Goal: Information Seeking & Learning: Learn about a topic

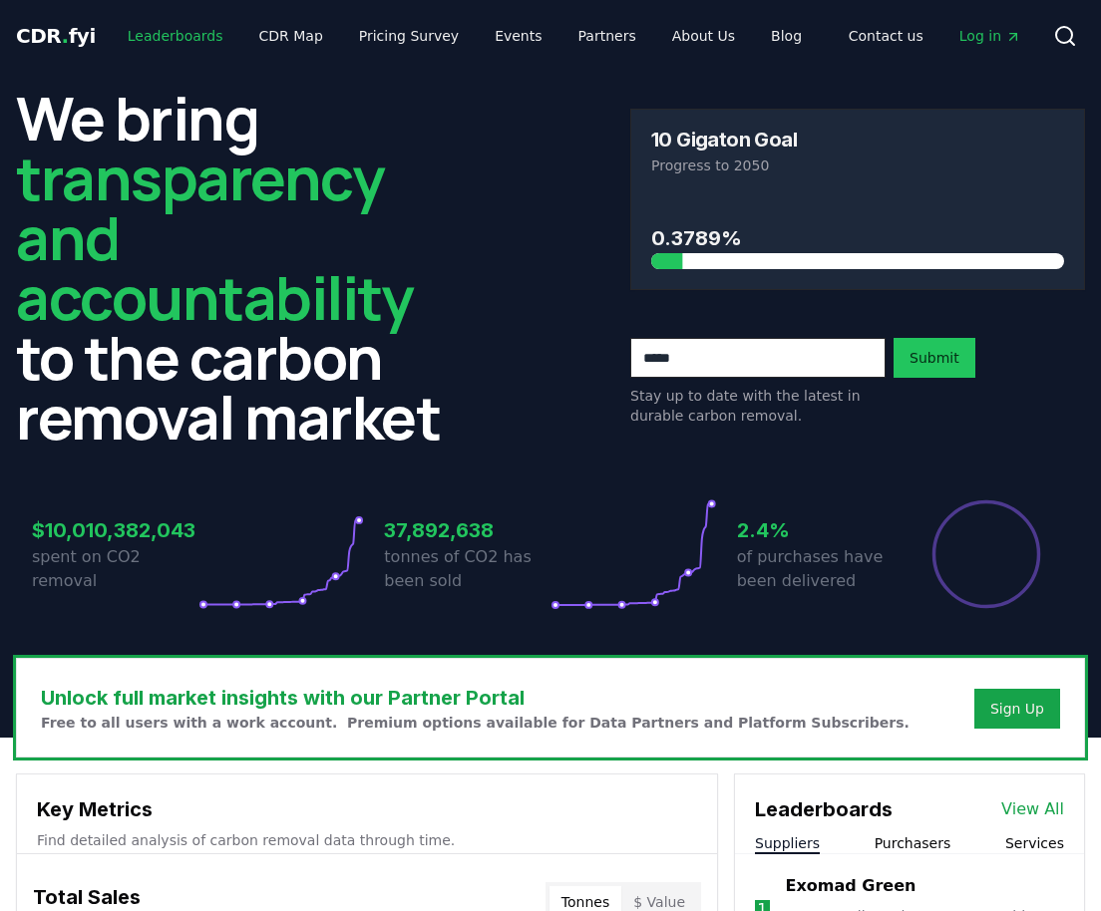
click at [179, 44] on link "Leaderboards" at bounding box center [176, 36] width 128 height 36
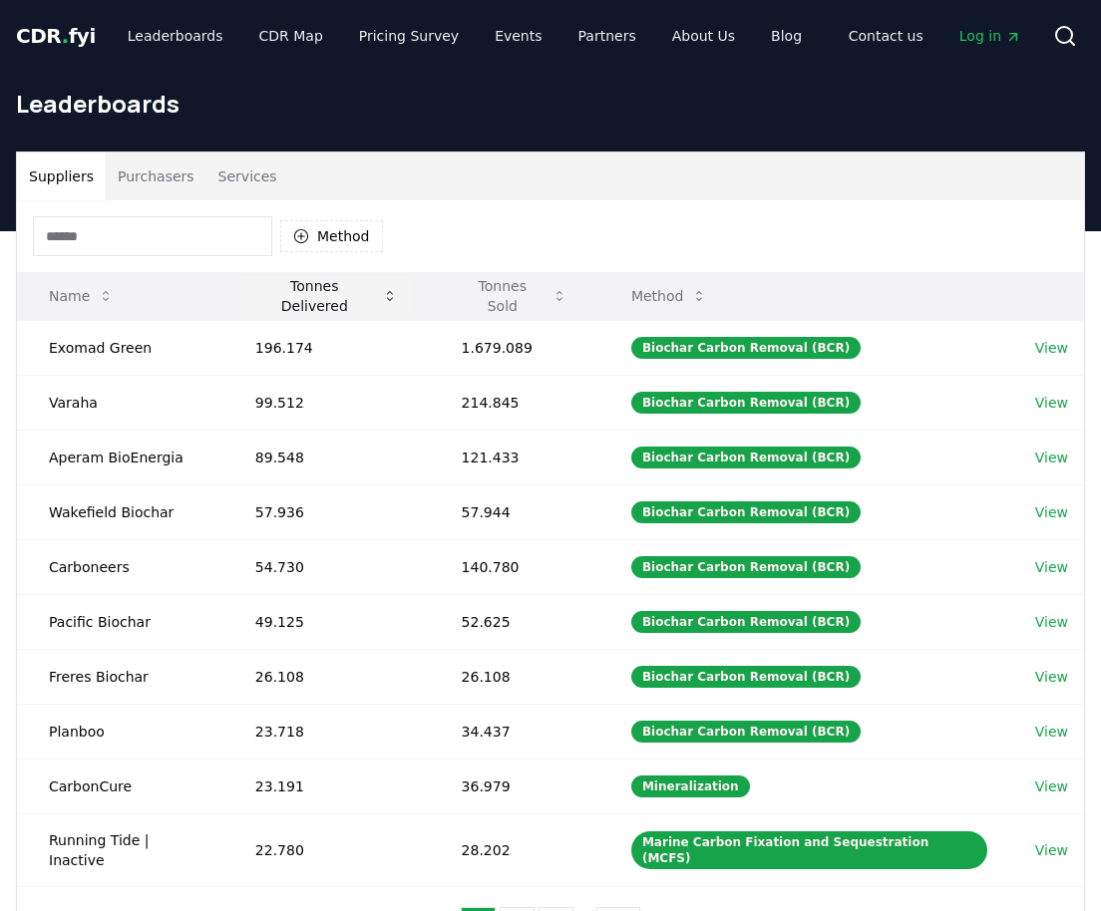
click at [387, 300] on icon at bounding box center [390, 296] width 16 height 16
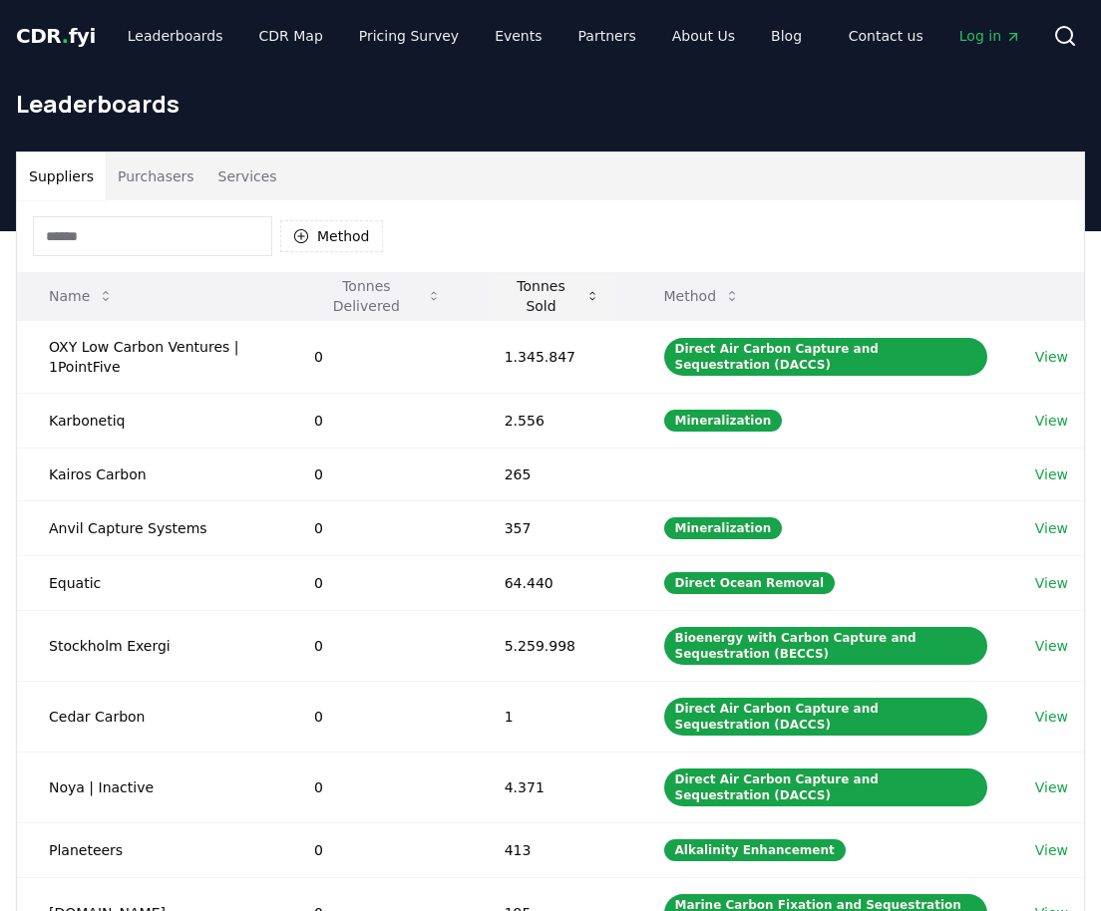
click at [523, 303] on button "Tonnes Sold" at bounding box center [552, 296] width 128 height 40
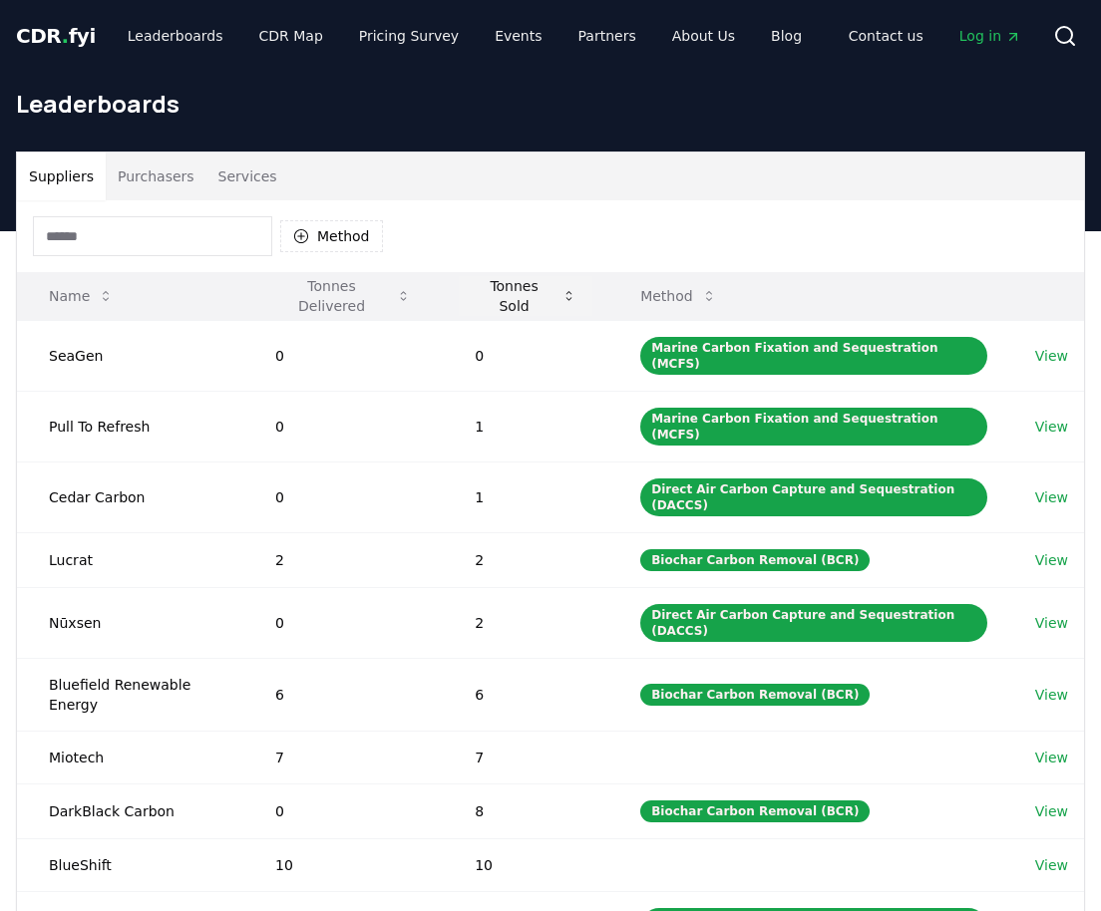
click at [523, 303] on button "Tonnes Sold" at bounding box center [526, 296] width 134 height 40
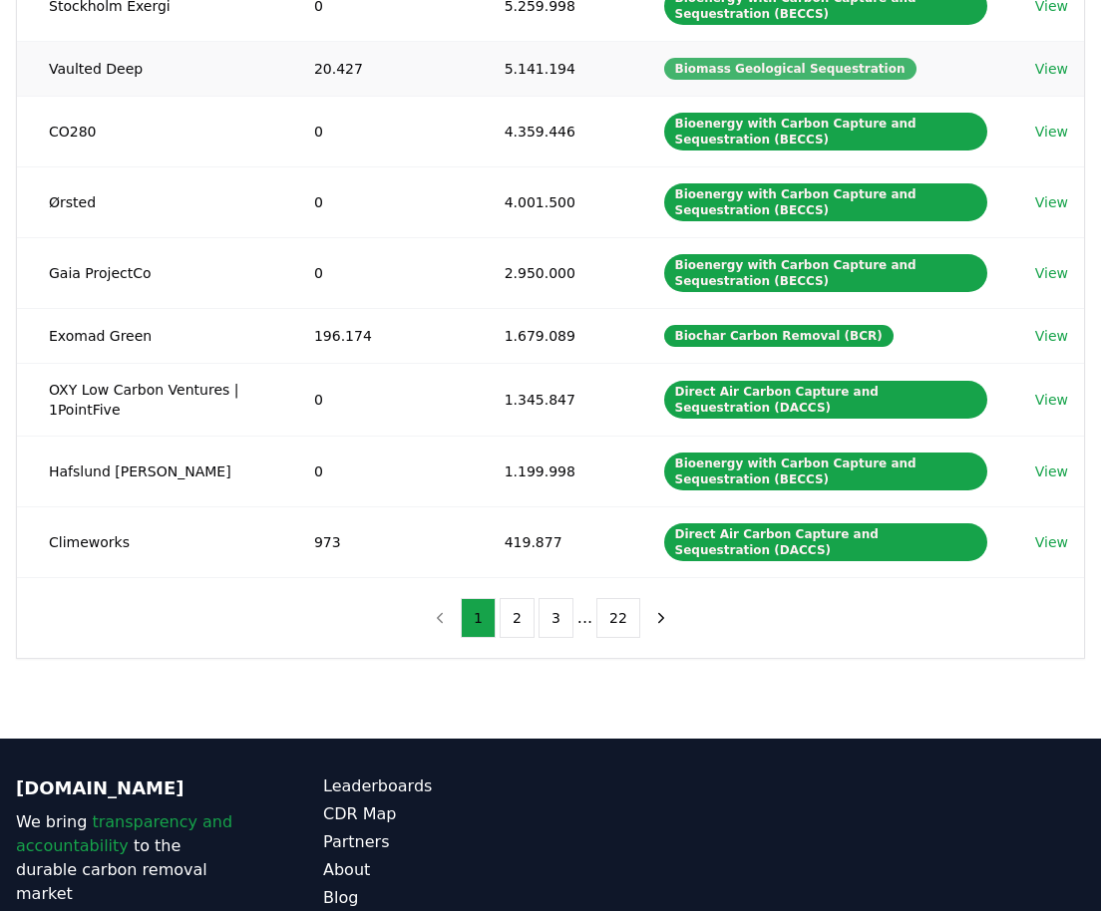
scroll to position [420, 0]
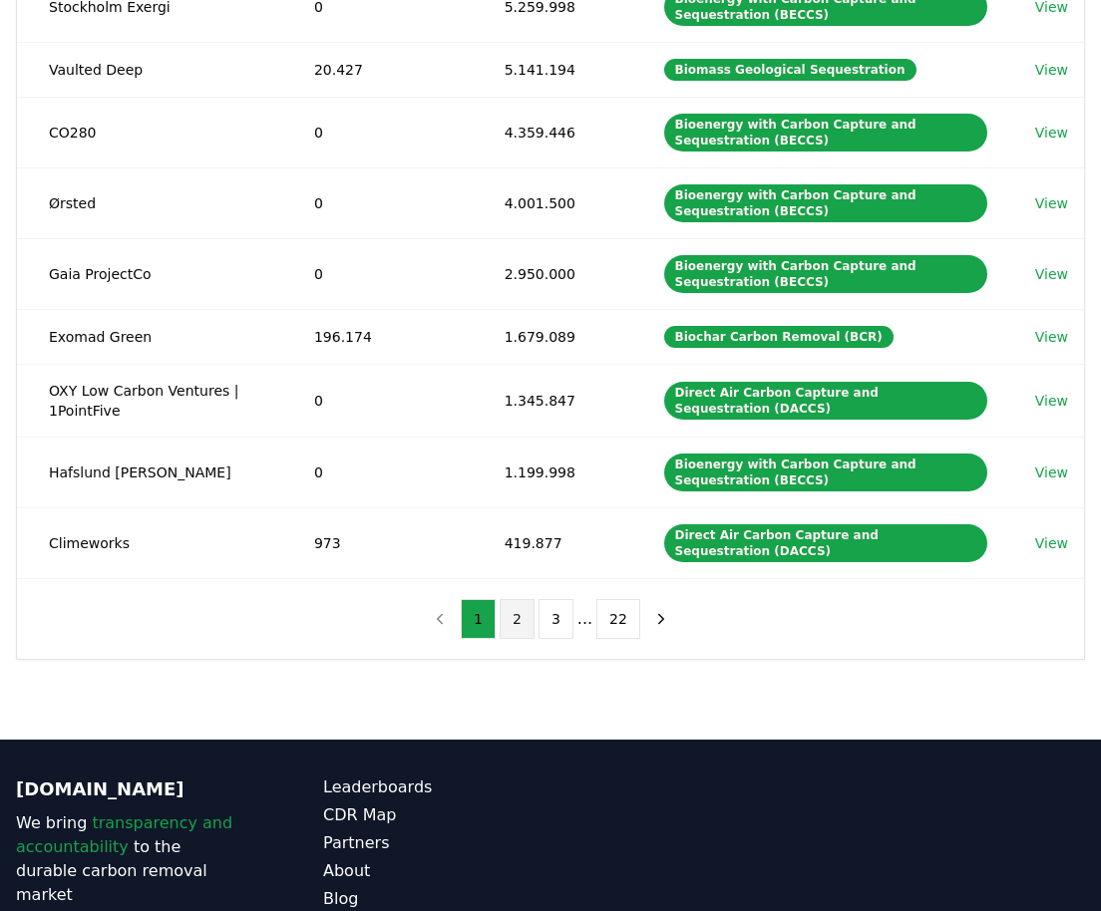
click at [523, 621] on button "2" at bounding box center [516, 619] width 35 height 40
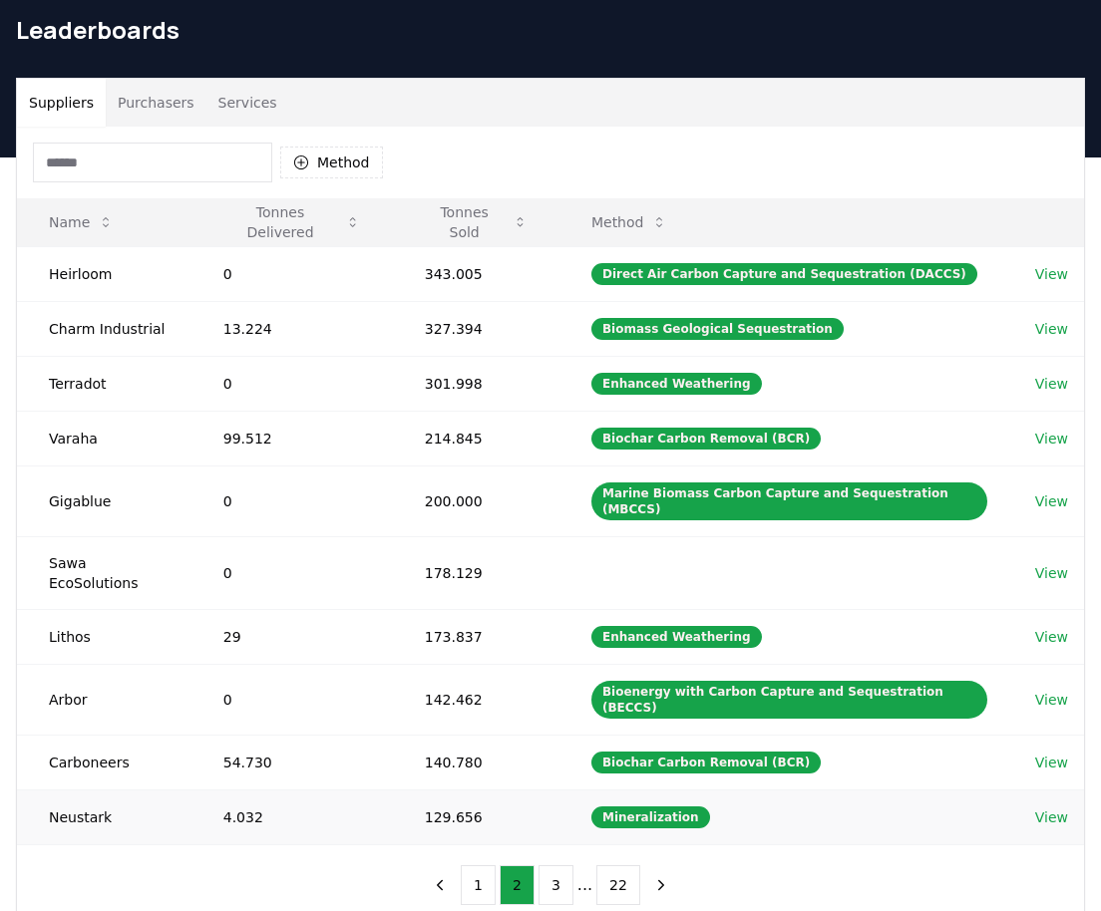
scroll to position [73, 0]
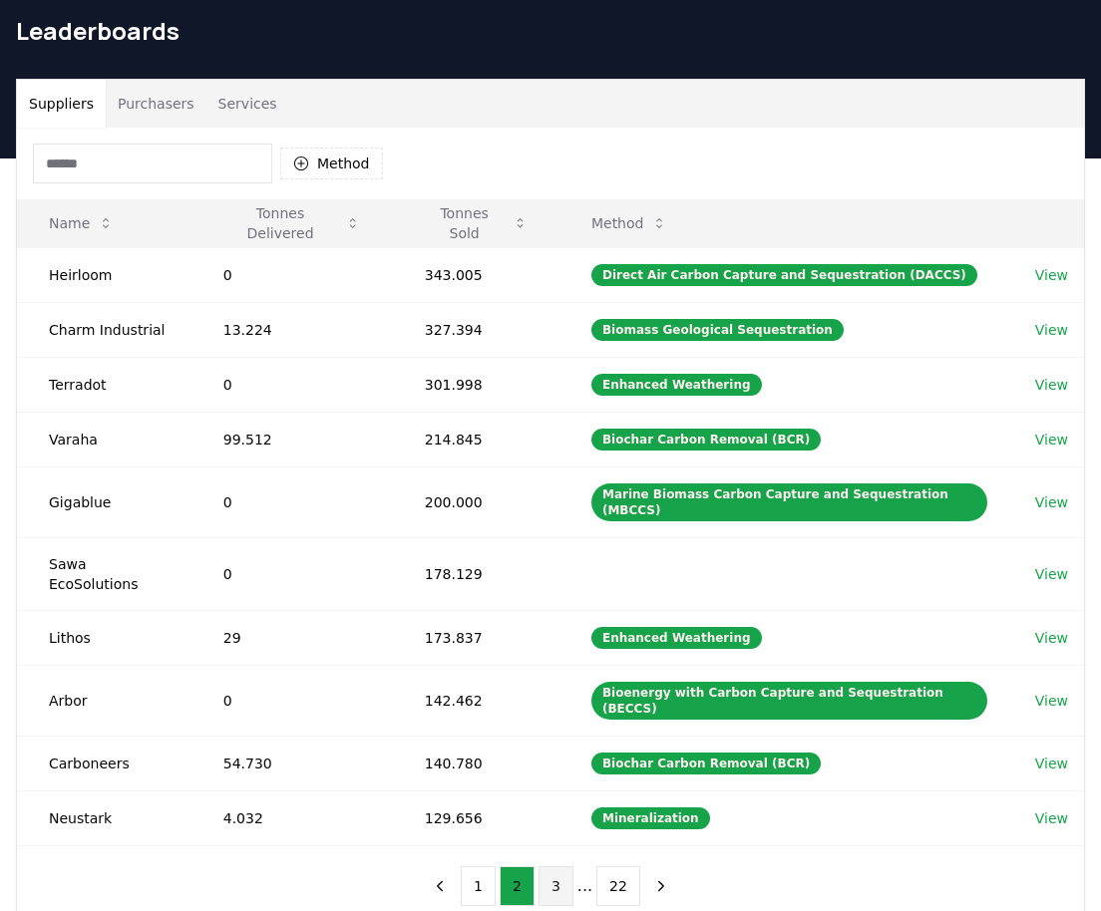
click at [558, 866] on button "3" at bounding box center [555, 886] width 35 height 40
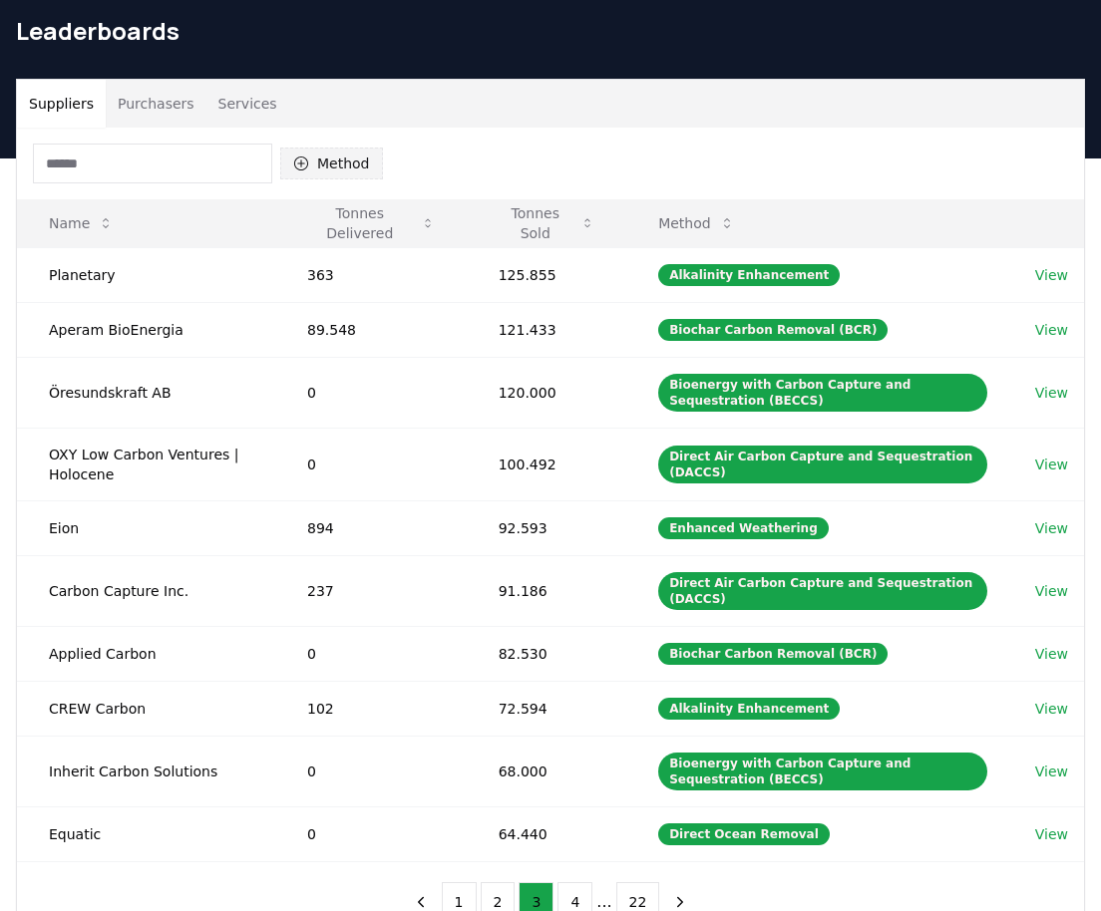
click at [320, 160] on button "Method" at bounding box center [331, 164] width 103 height 32
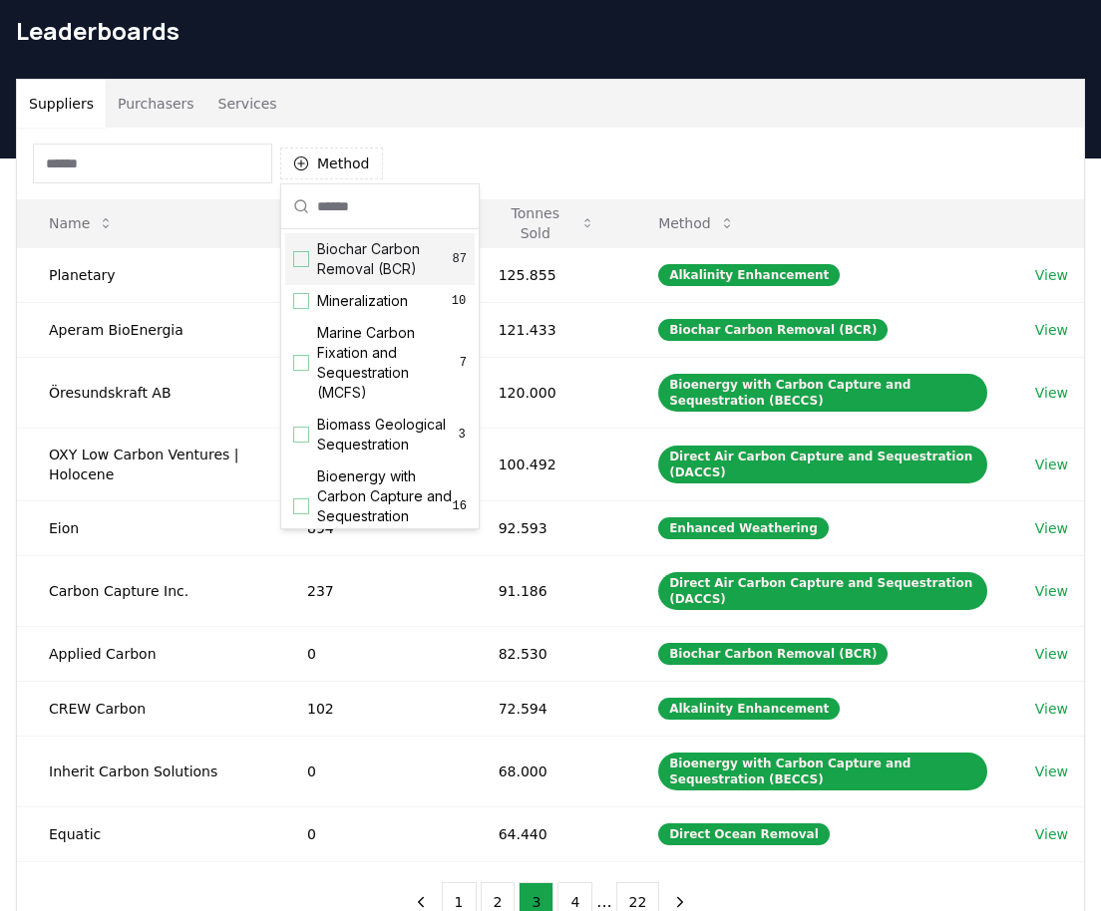
click at [342, 275] on span "Biochar Carbon Removal (BCR)" at bounding box center [385, 259] width 136 height 40
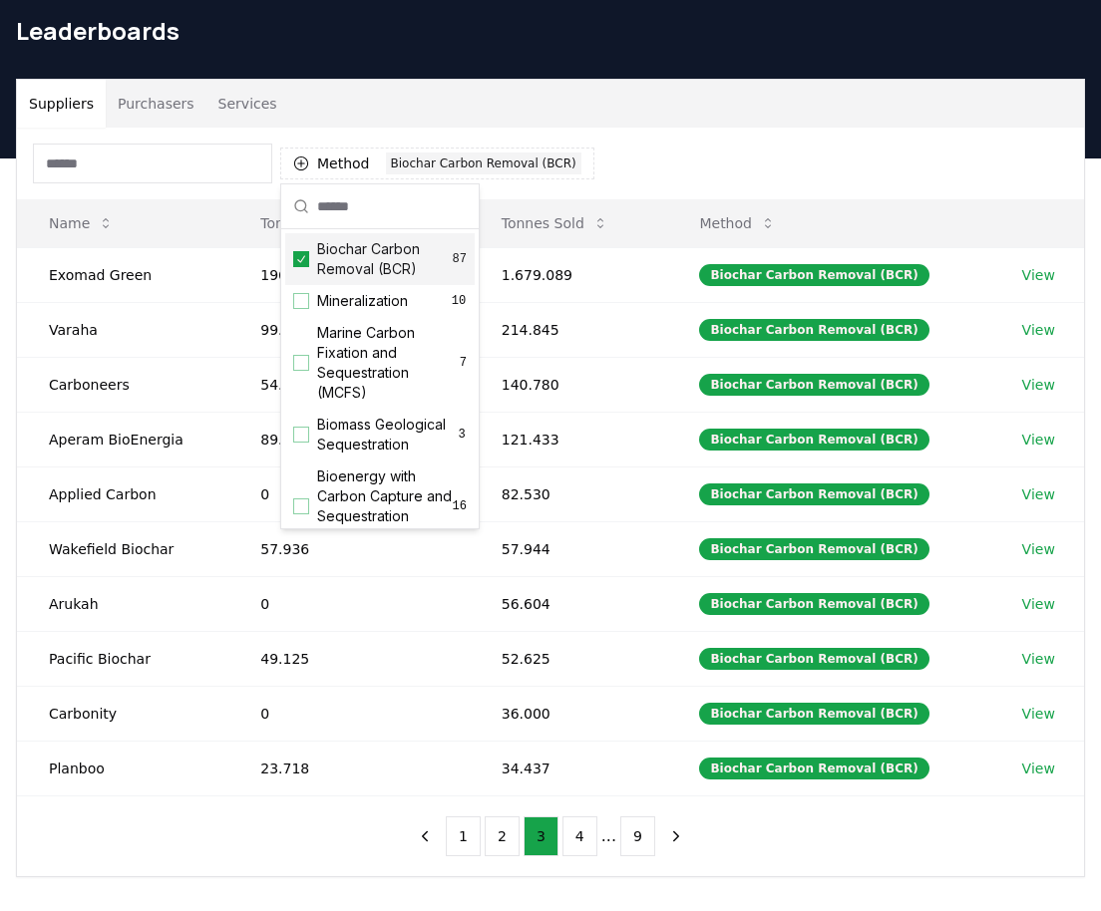
click at [685, 179] on div "Method 1 Biochar Carbon Removal (BCR)" at bounding box center [550, 164] width 1067 height 72
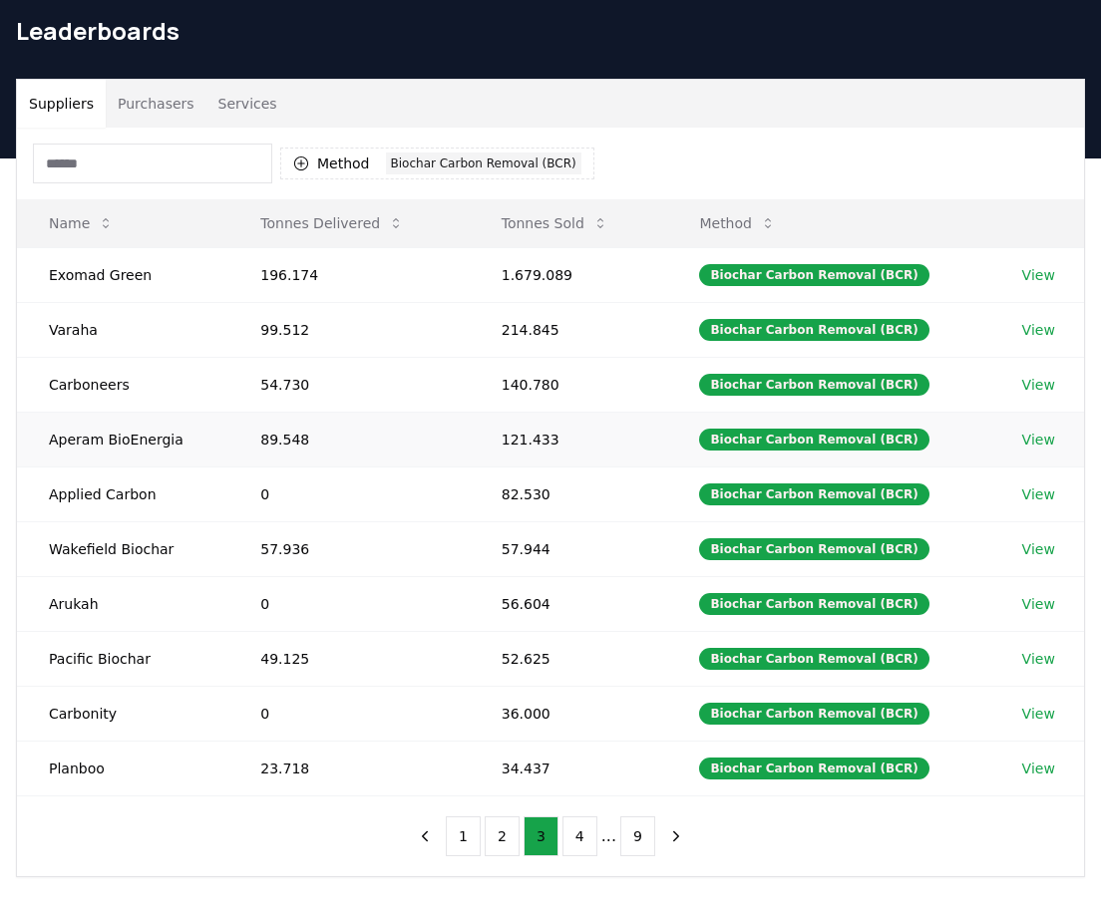
click at [918, 444] on link "View" at bounding box center [1038, 440] width 33 height 20
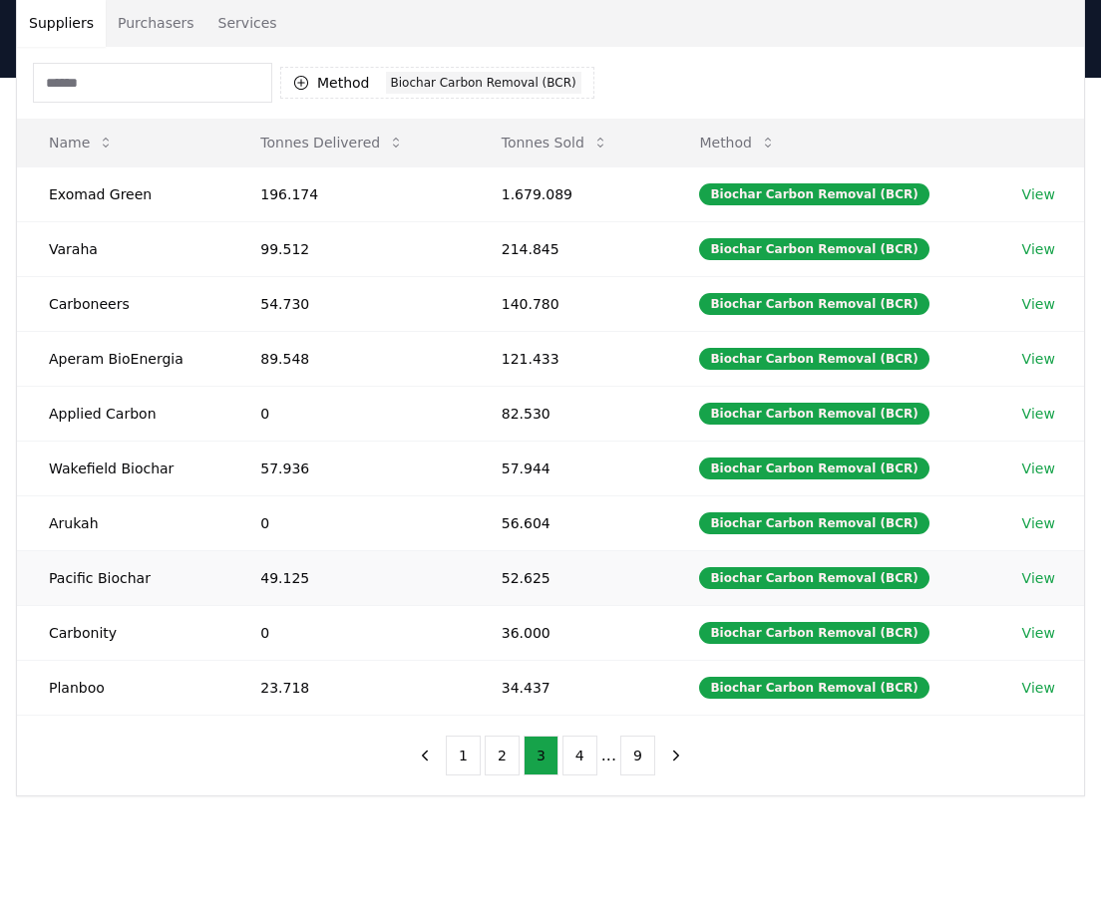
scroll to position [155, 0]
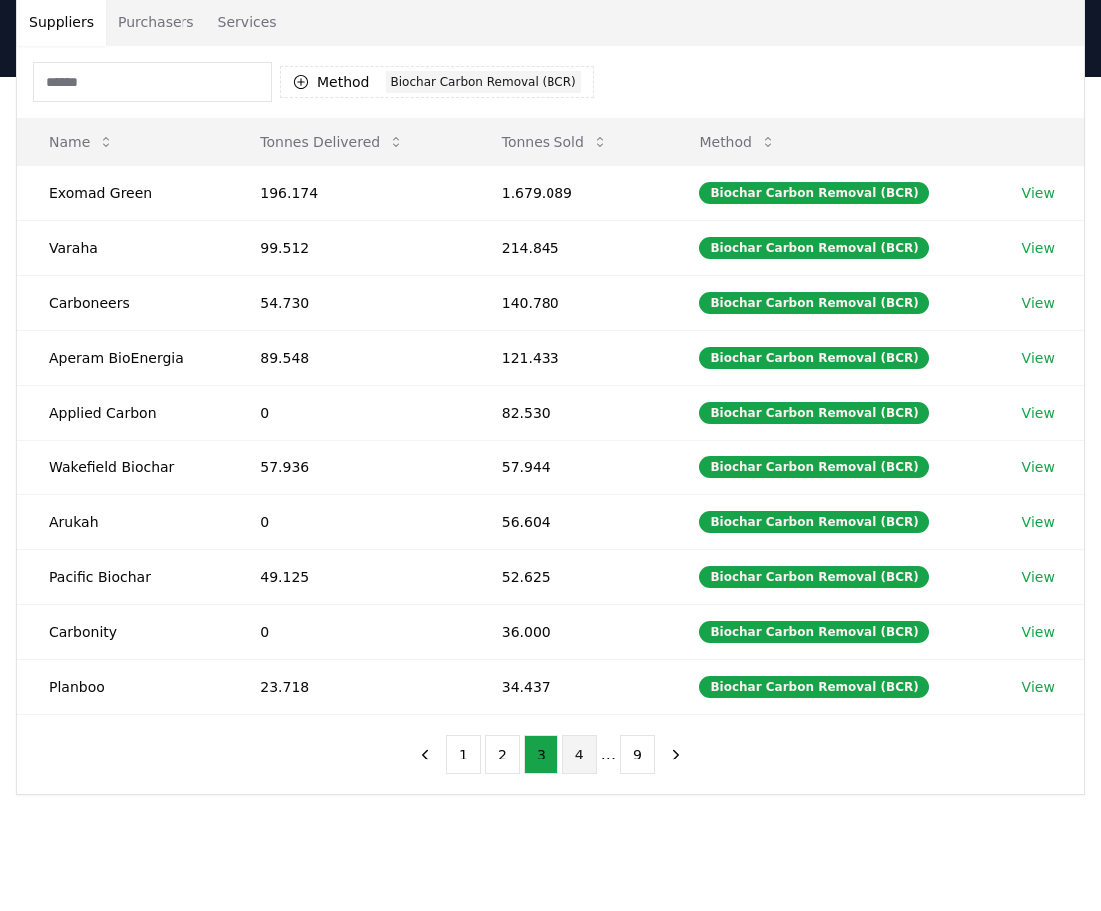
click at [573, 750] on button "4" at bounding box center [579, 755] width 35 height 40
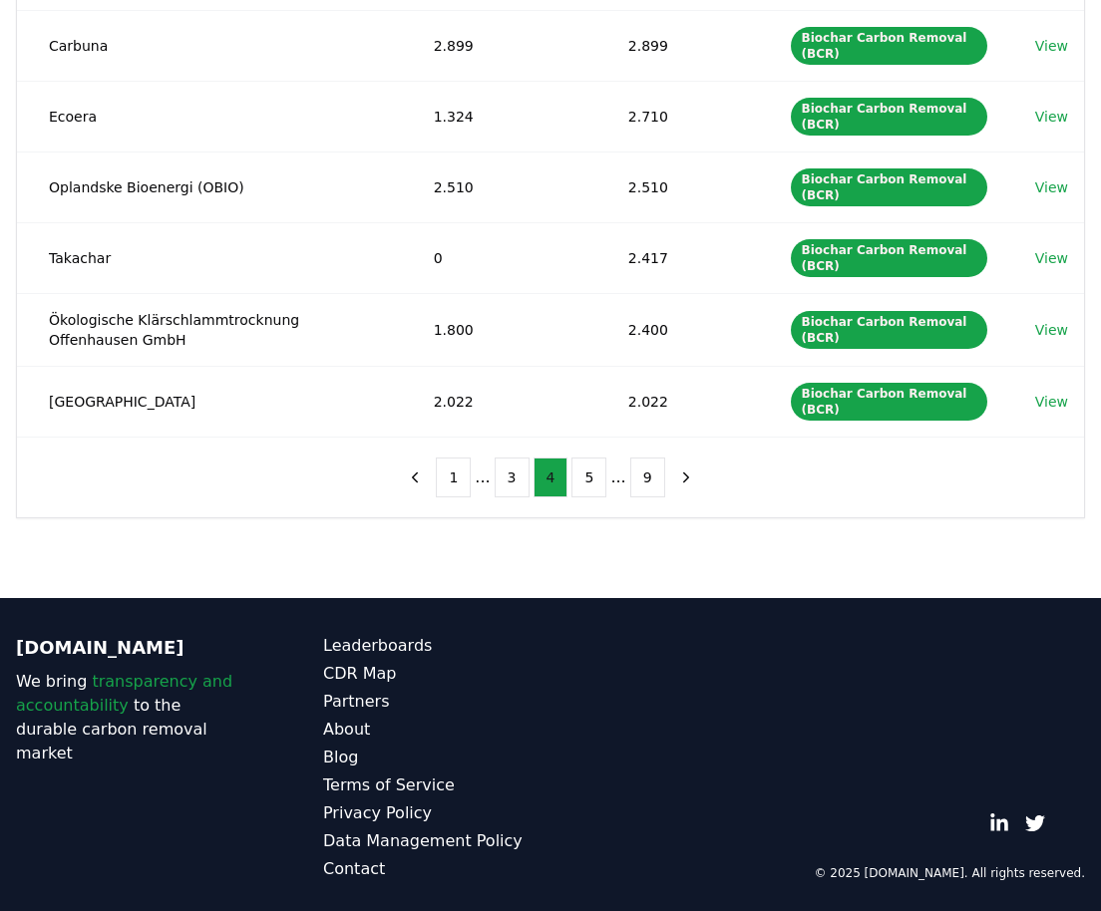
scroll to position [594, 0]
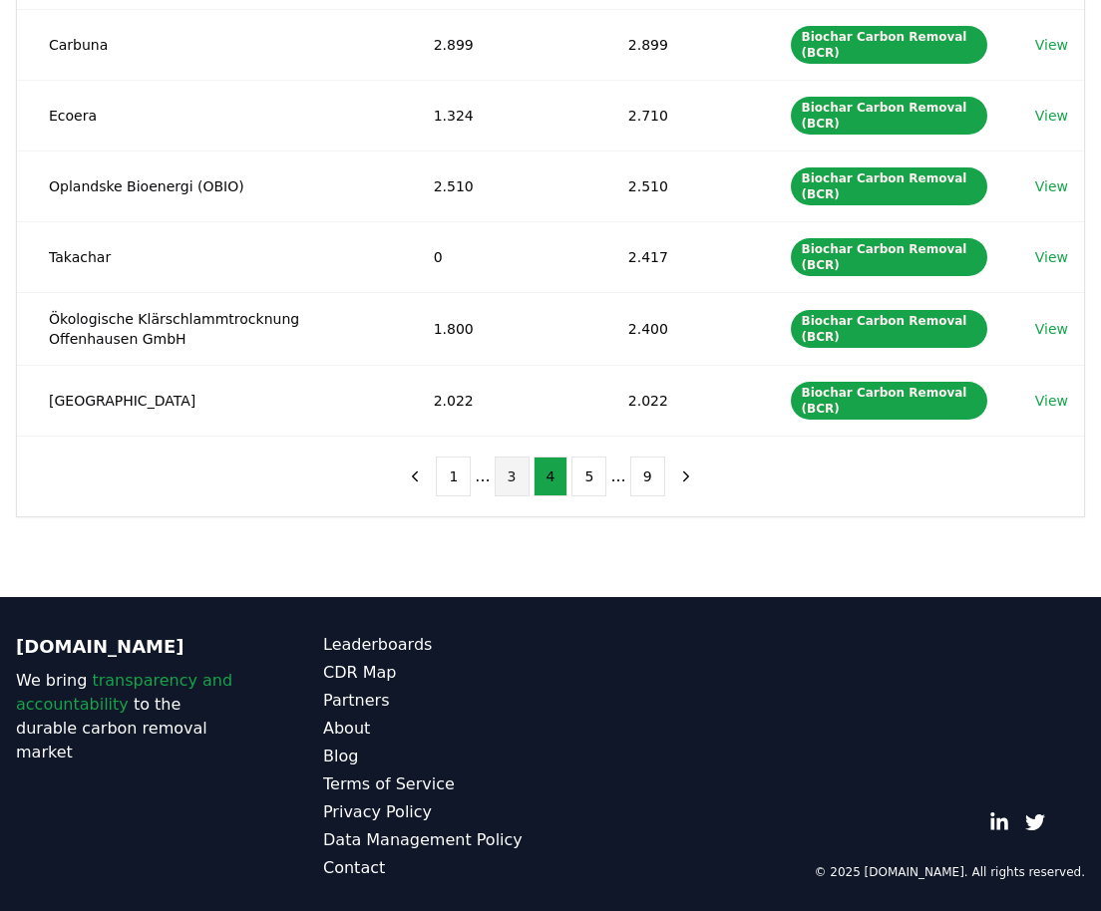
click at [516, 479] on button "3" at bounding box center [511, 477] width 35 height 40
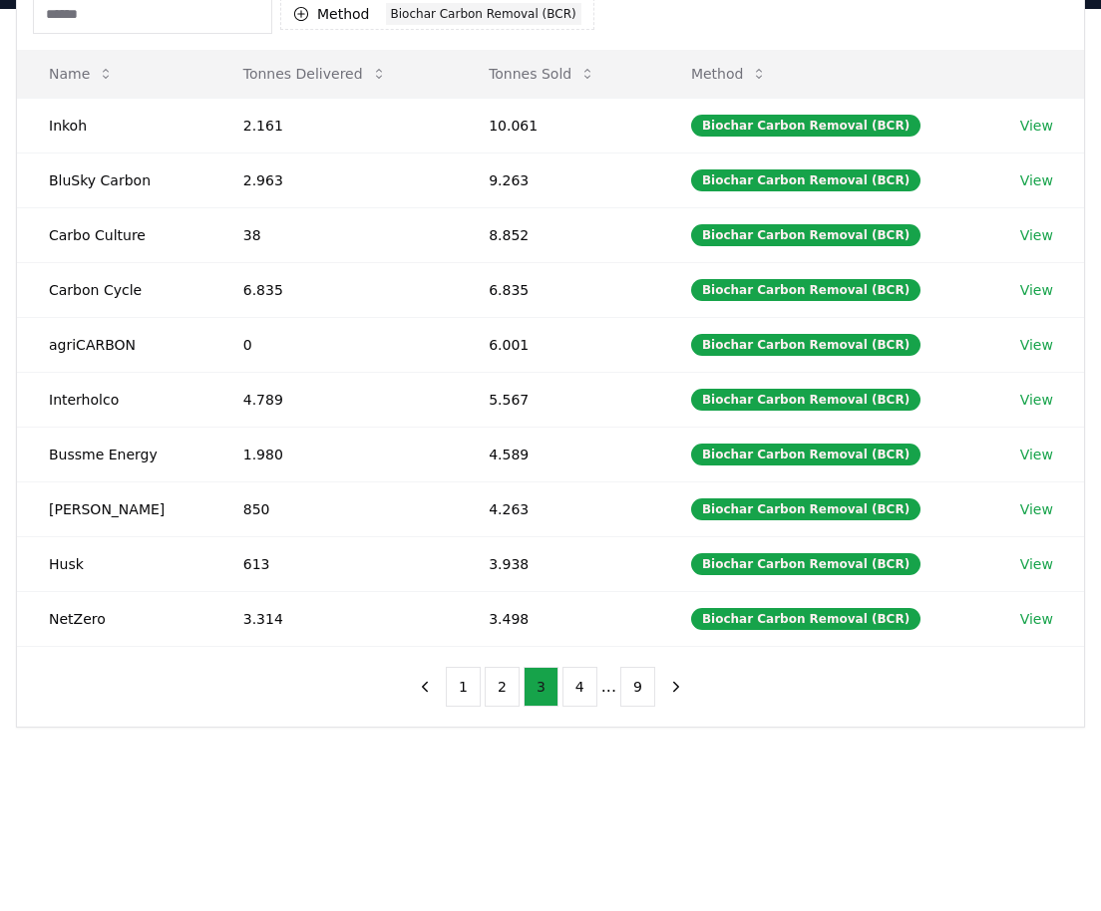
scroll to position [135, 0]
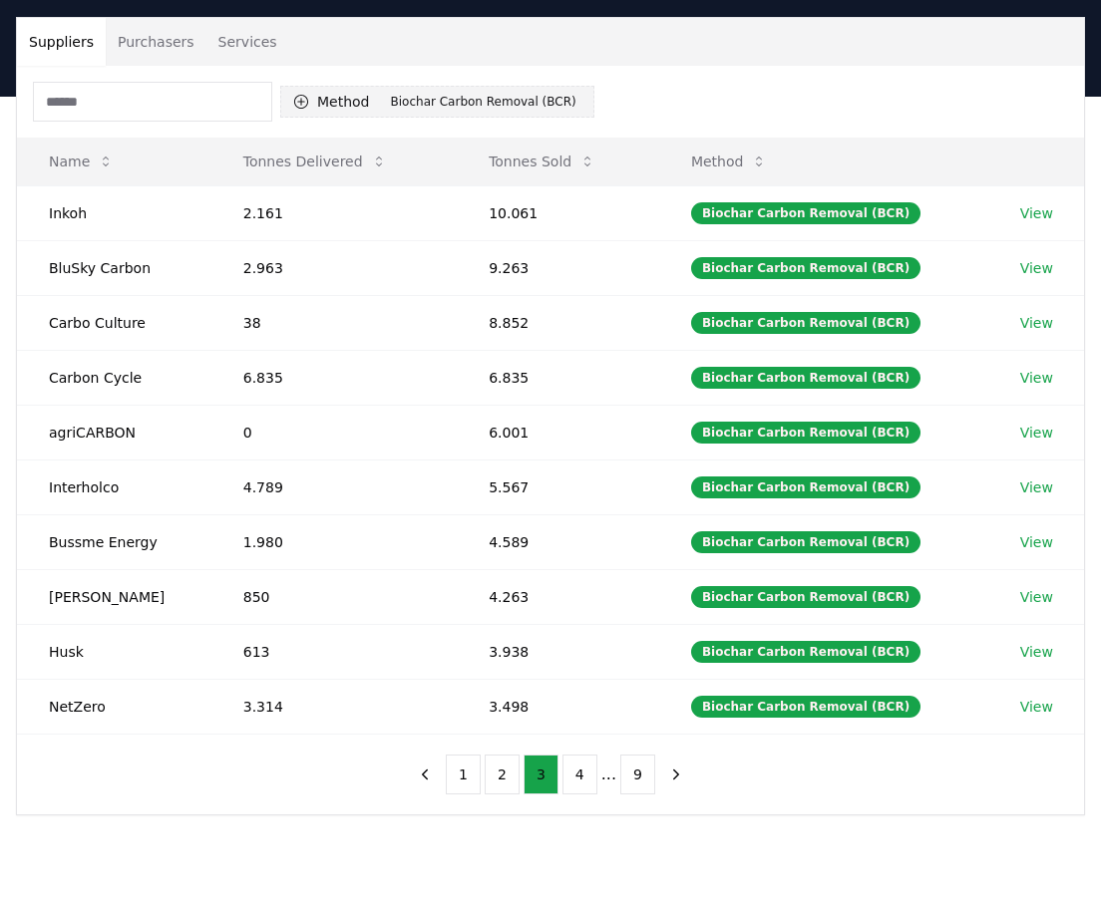
click at [487, 104] on div "Biochar Carbon Removal (BCR)" at bounding box center [483, 102] width 195 height 22
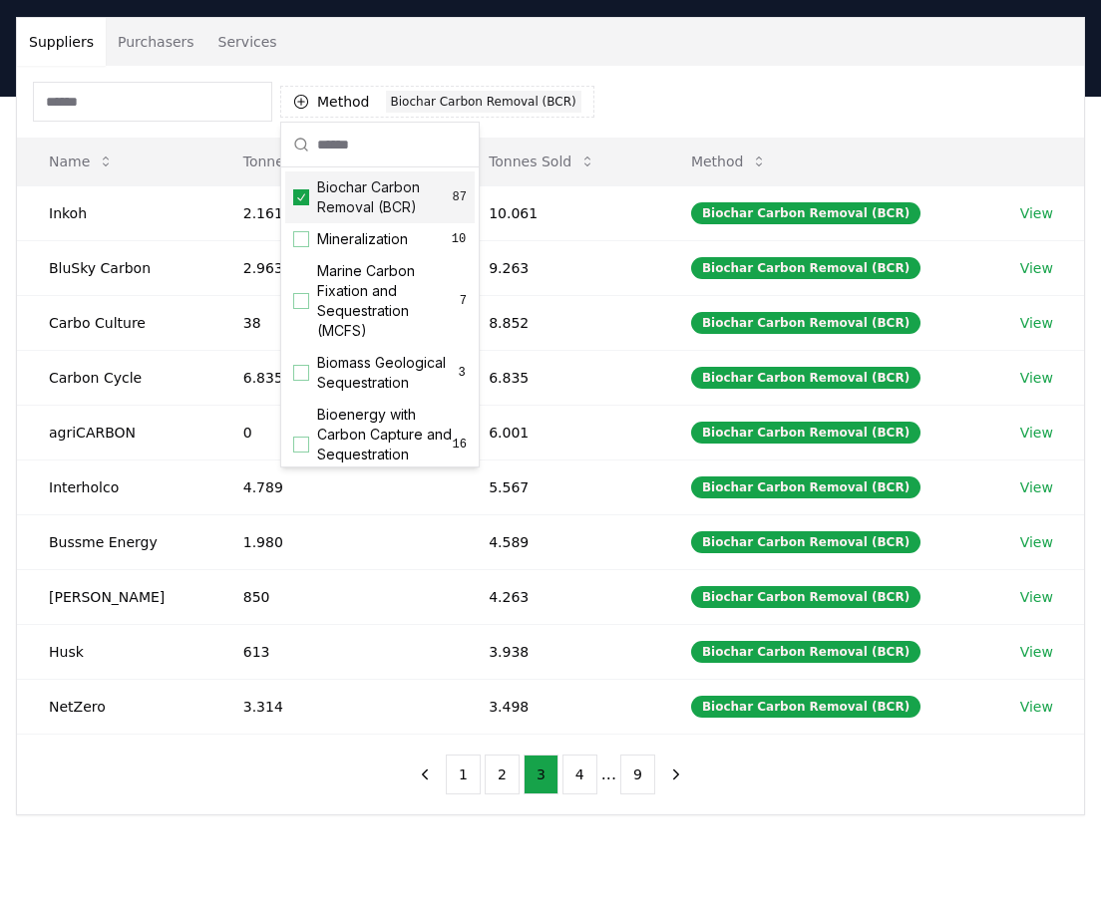
click at [306, 205] on div "Biochar Carbon Removal (BCR) 87" at bounding box center [379, 197] width 189 height 52
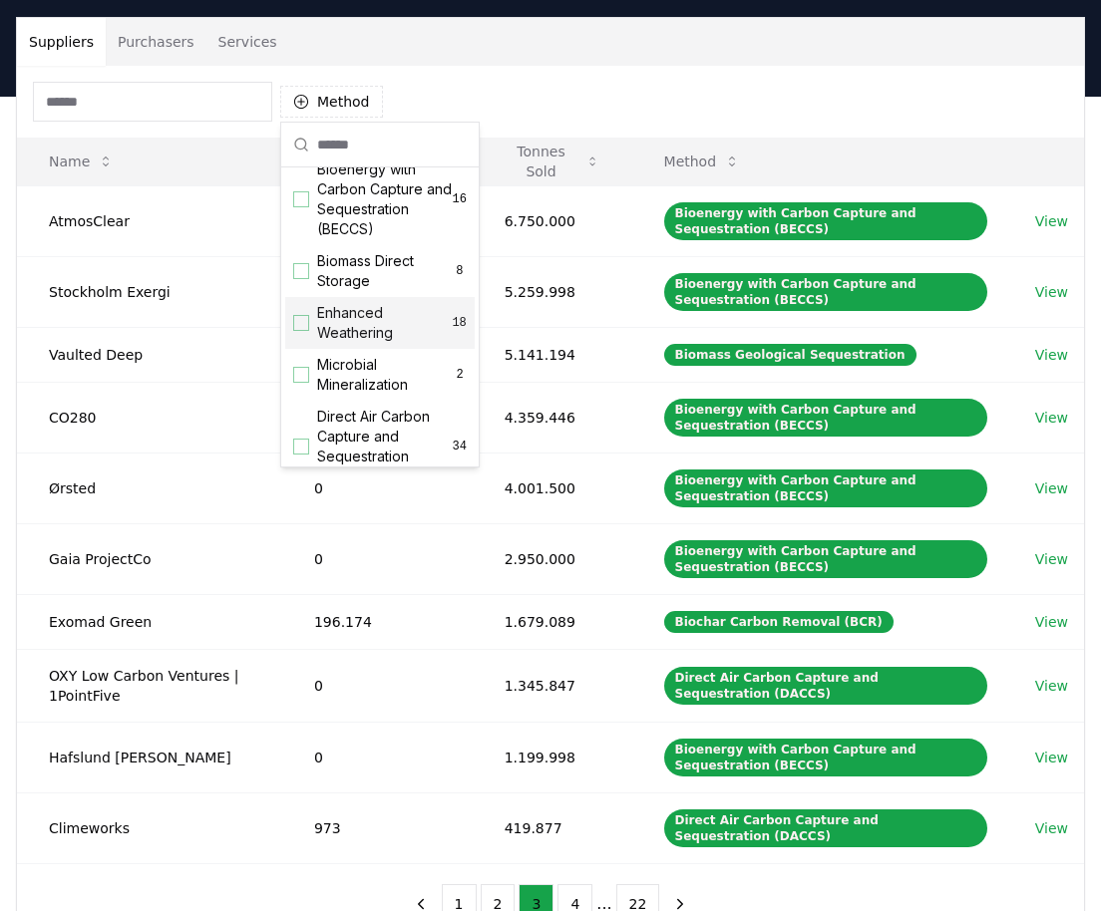
scroll to position [246, 0]
click at [321, 342] on span "Enhanced Weathering" at bounding box center [384, 322] width 135 height 40
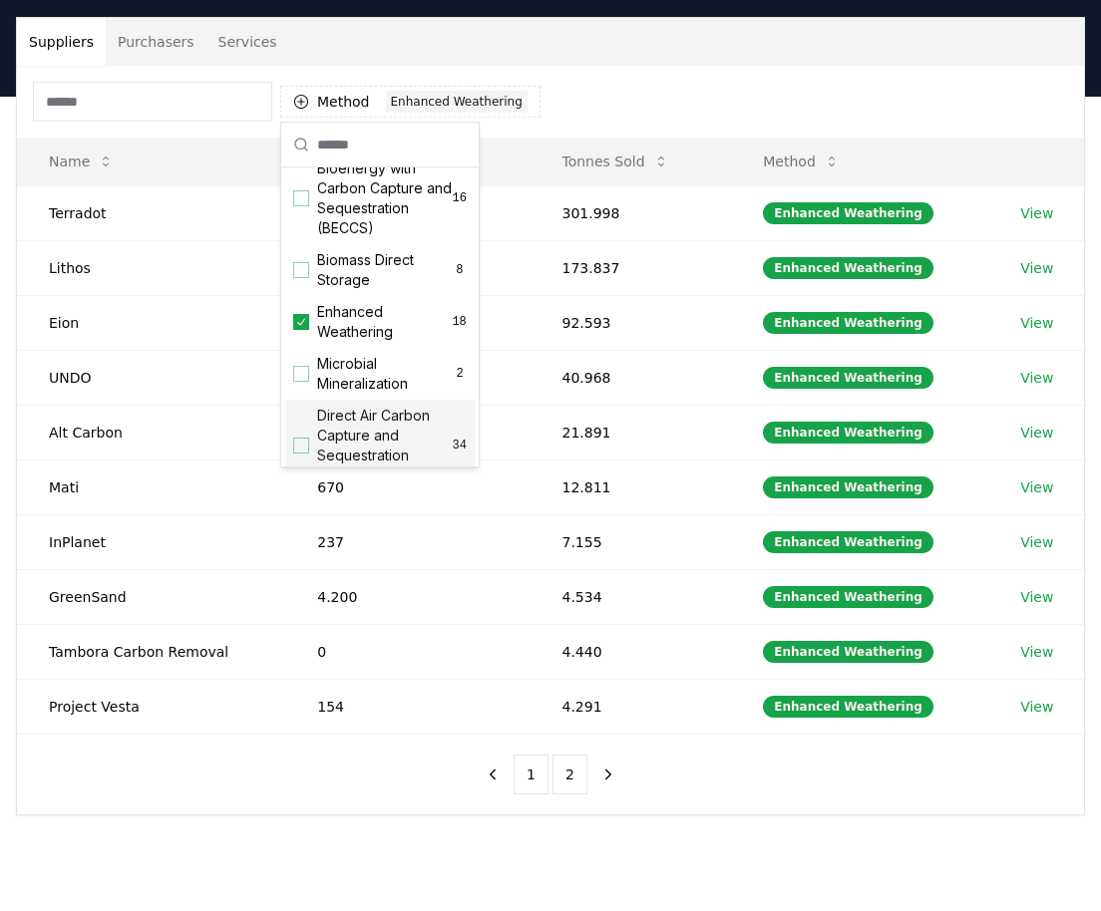
click at [324, 818] on div "Suppliers Purchasers Services Method 1 Enhanced Weathering Name Tonnes Delivere…" at bounding box center [550, 496] width 1101 height 798
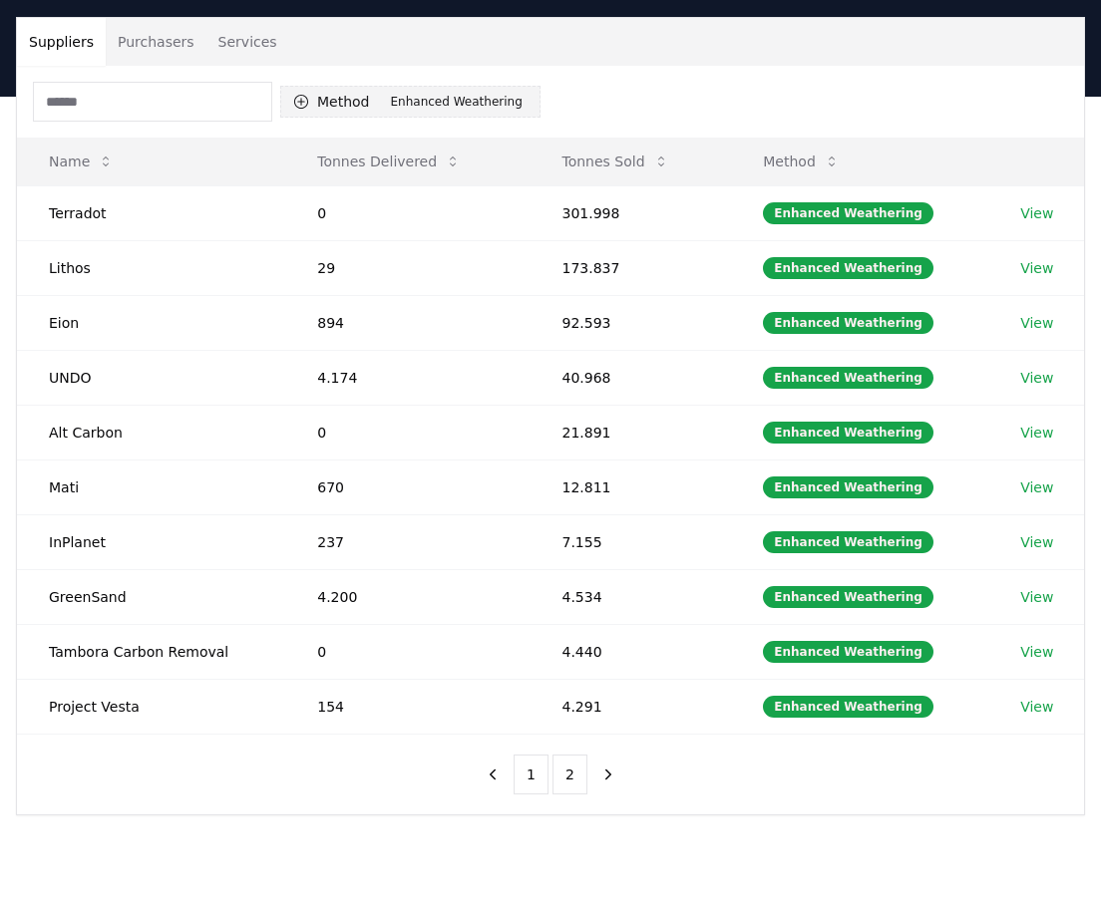
click at [425, 108] on div "Enhanced Weathering" at bounding box center [457, 102] width 142 height 22
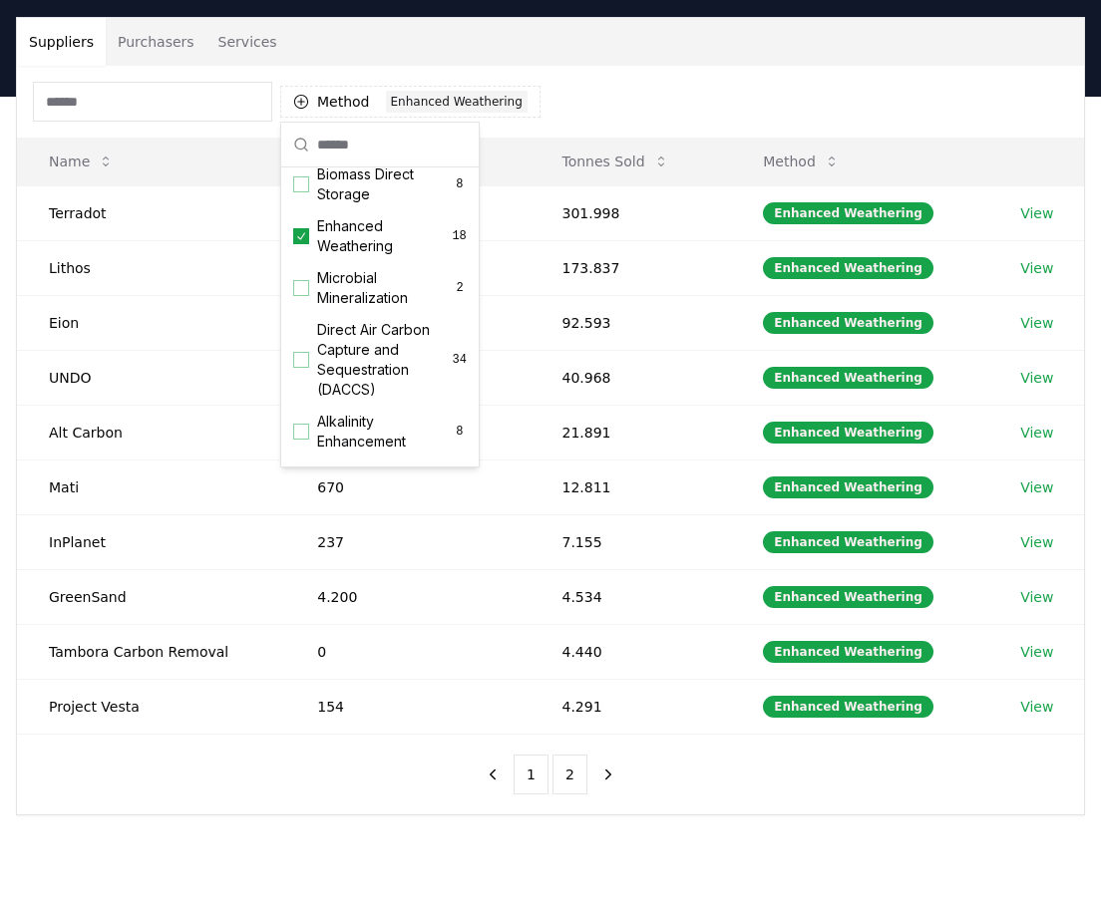
scroll to position [325, 0]
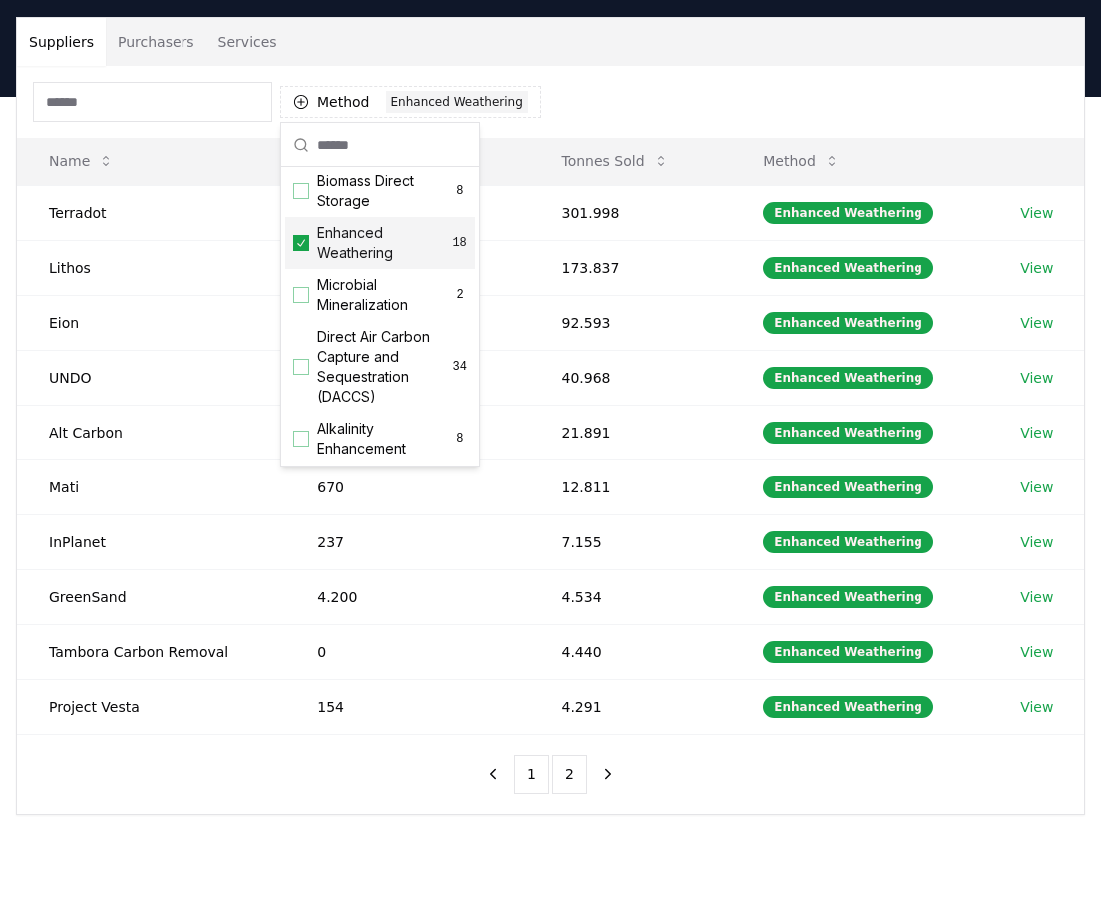
click at [331, 263] on span "Enhanced Weathering" at bounding box center [384, 243] width 135 height 40
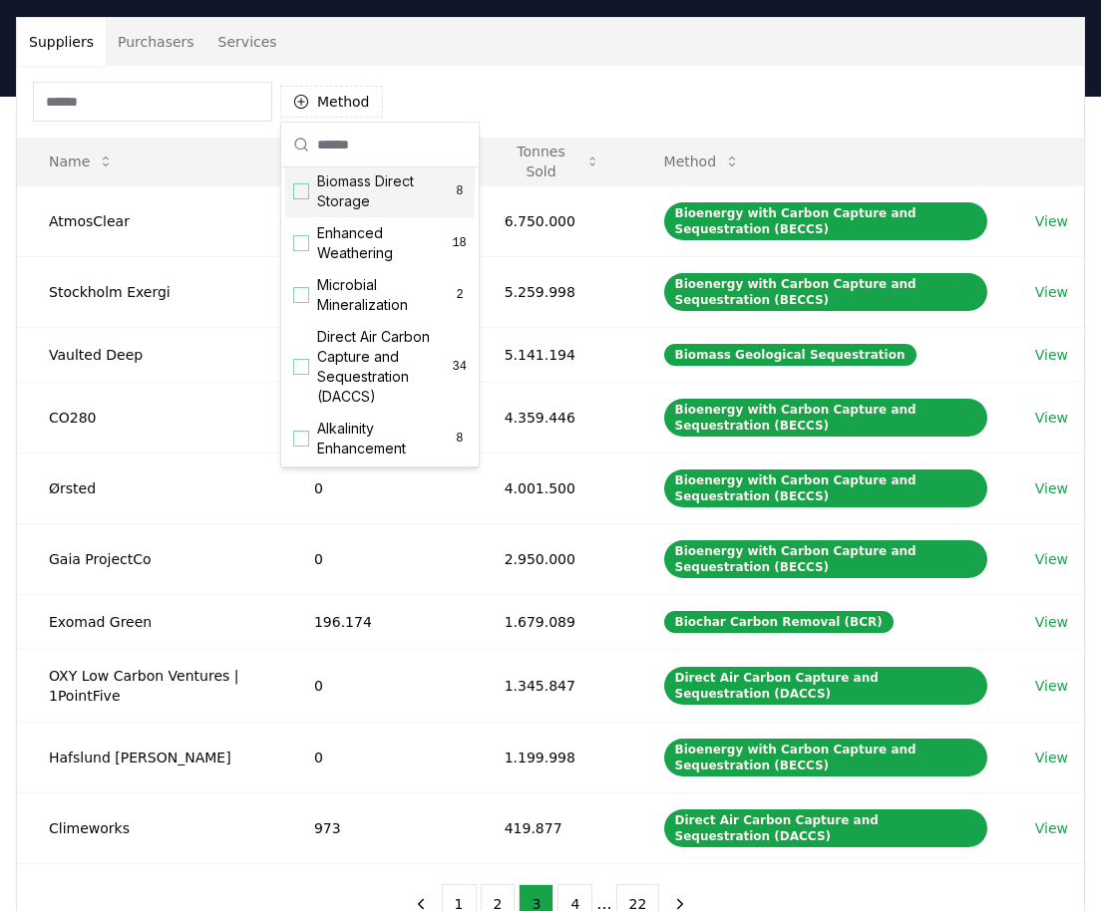
click at [326, 211] on span "Biomass Direct Storage" at bounding box center [385, 191] width 136 height 40
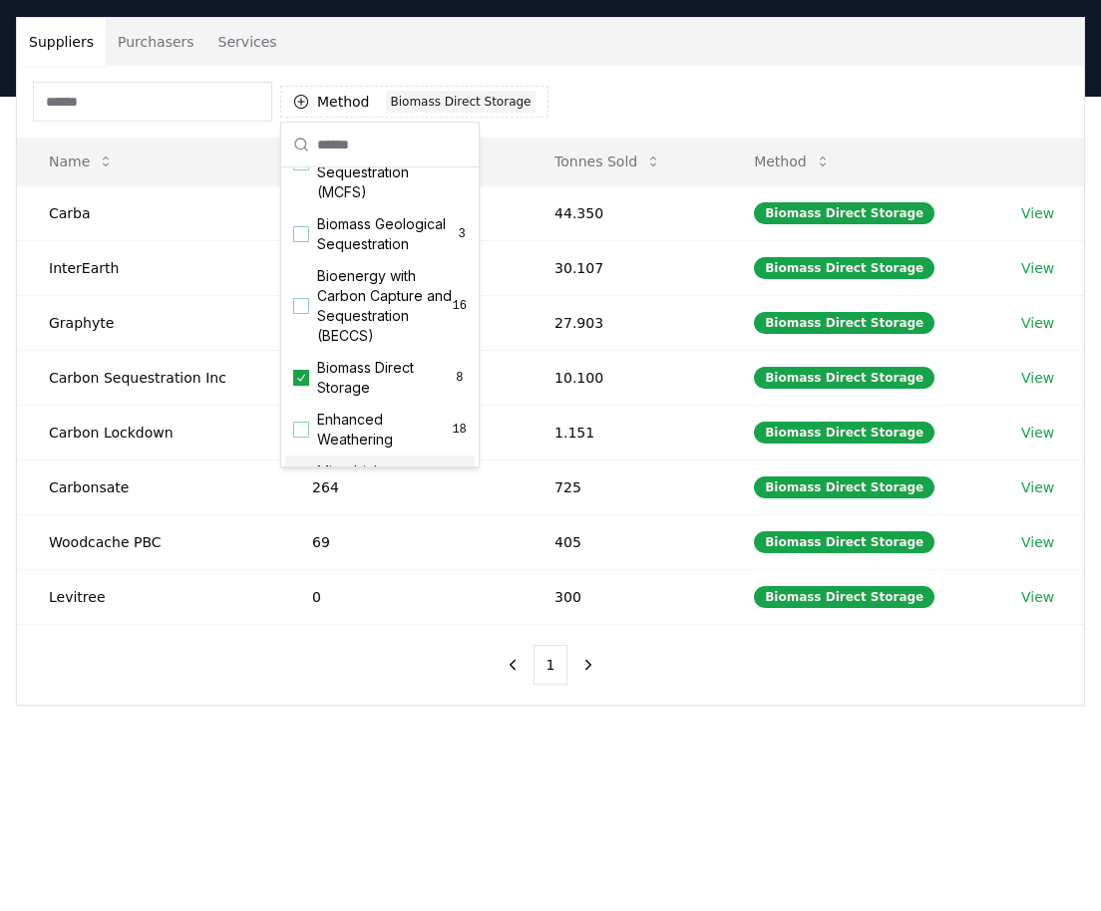
scroll to position [0, 0]
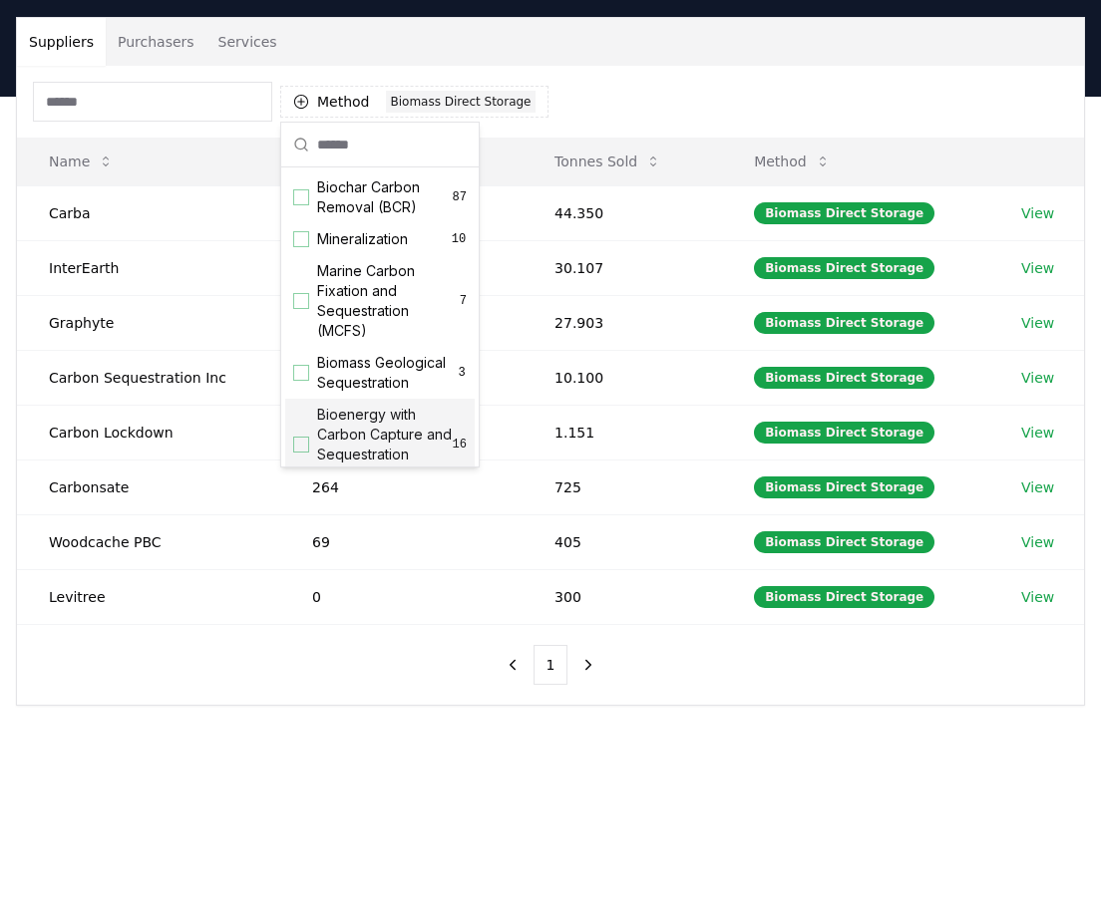
click at [364, 765] on div "Suppliers Purchasers Services Method 1 Biomass Direct Storage Name Tonnes Deliv…" at bounding box center [550, 441] width 1101 height 689
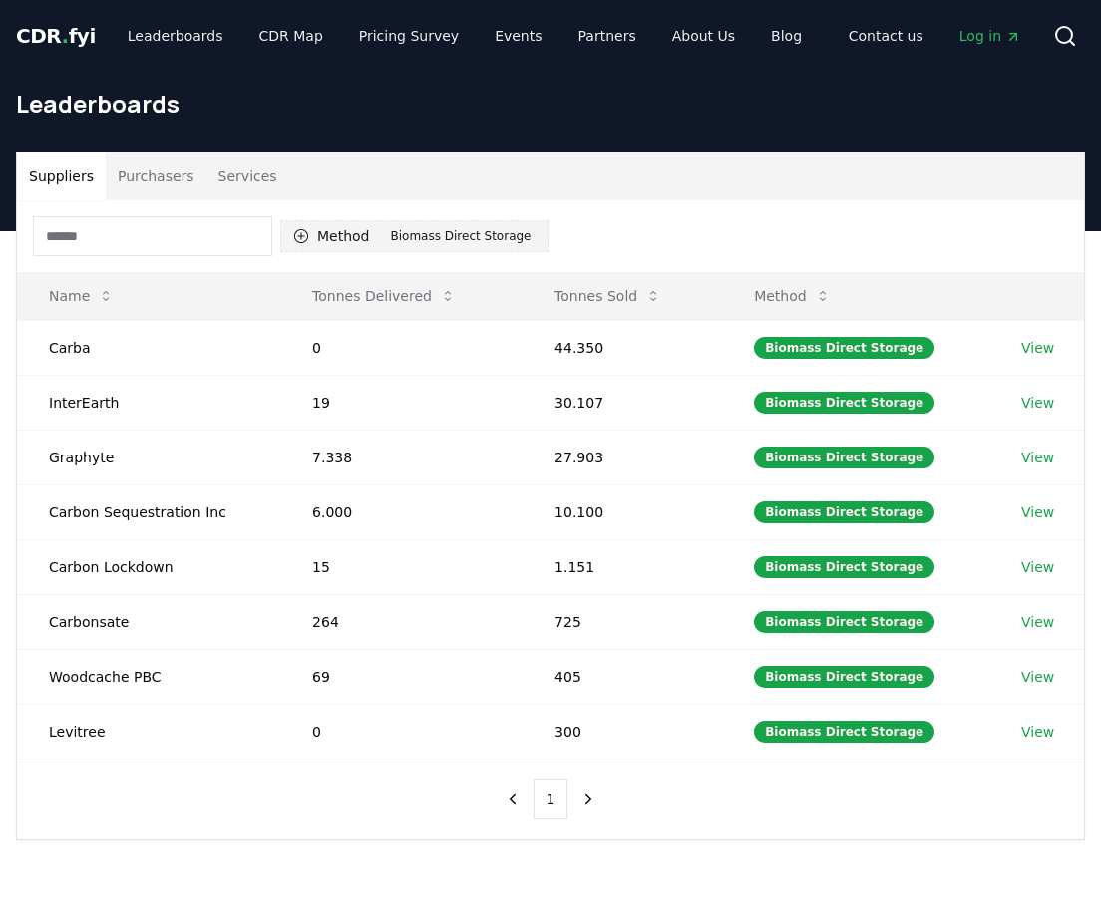
click at [422, 234] on div "Biomass Direct Storage" at bounding box center [461, 236] width 151 height 22
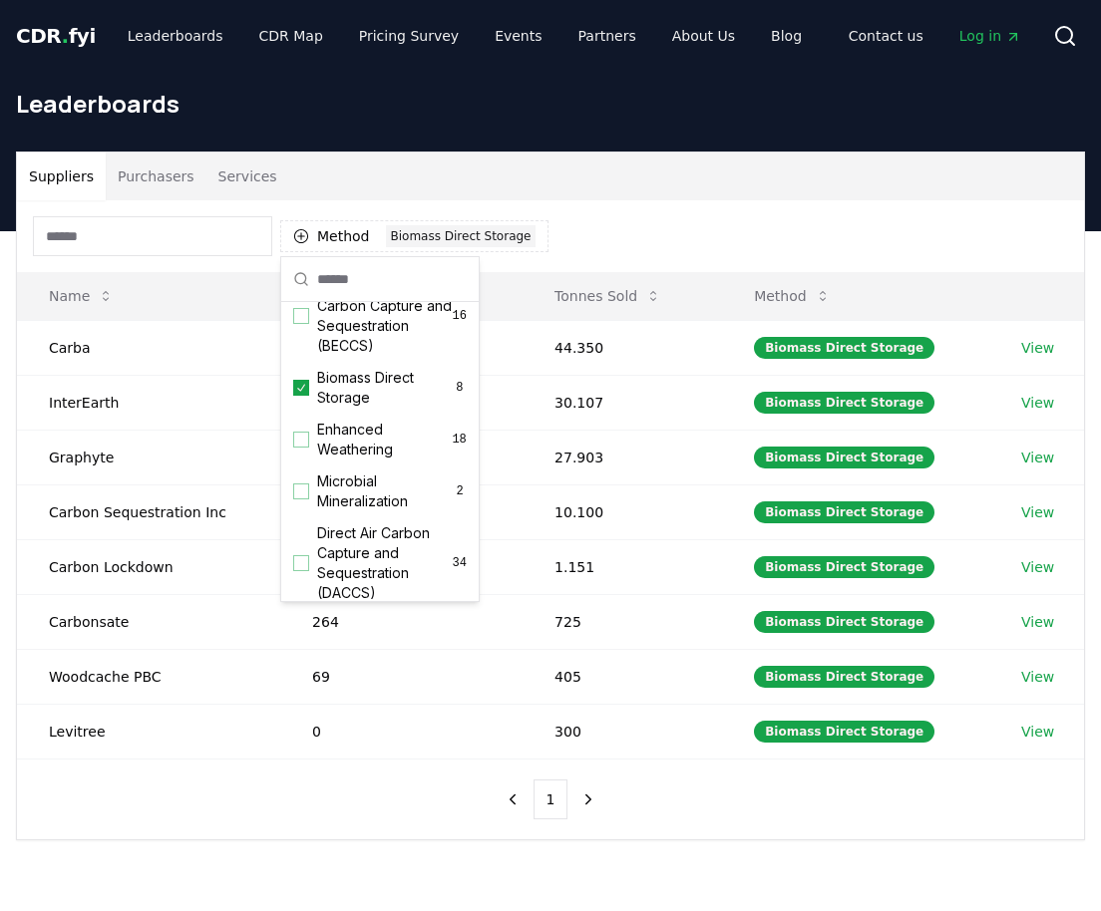
scroll to position [262, 0]
click at [353, 408] on span "Biomass Direct Storage" at bounding box center [385, 389] width 136 height 40
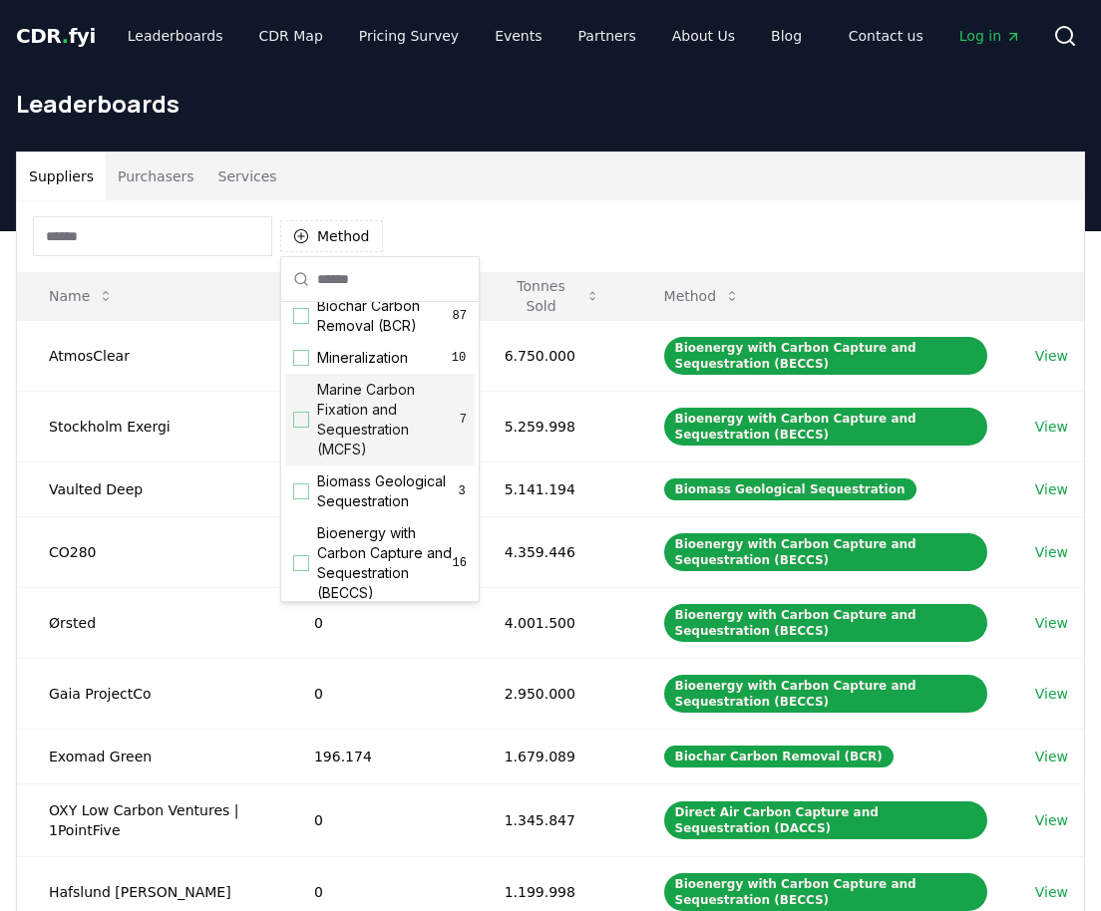
scroll to position [0, 0]
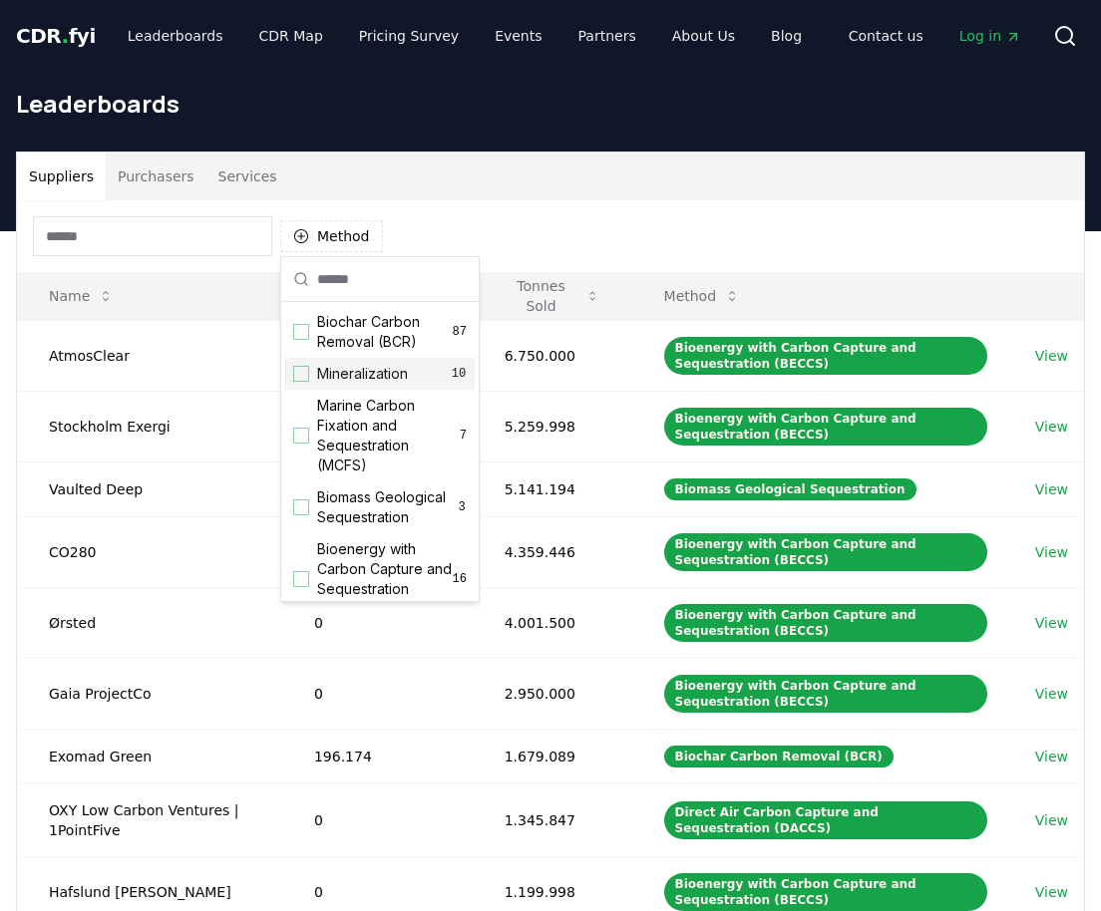
click at [362, 383] on span "Mineralization" at bounding box center [362, 374] width 91 height 20
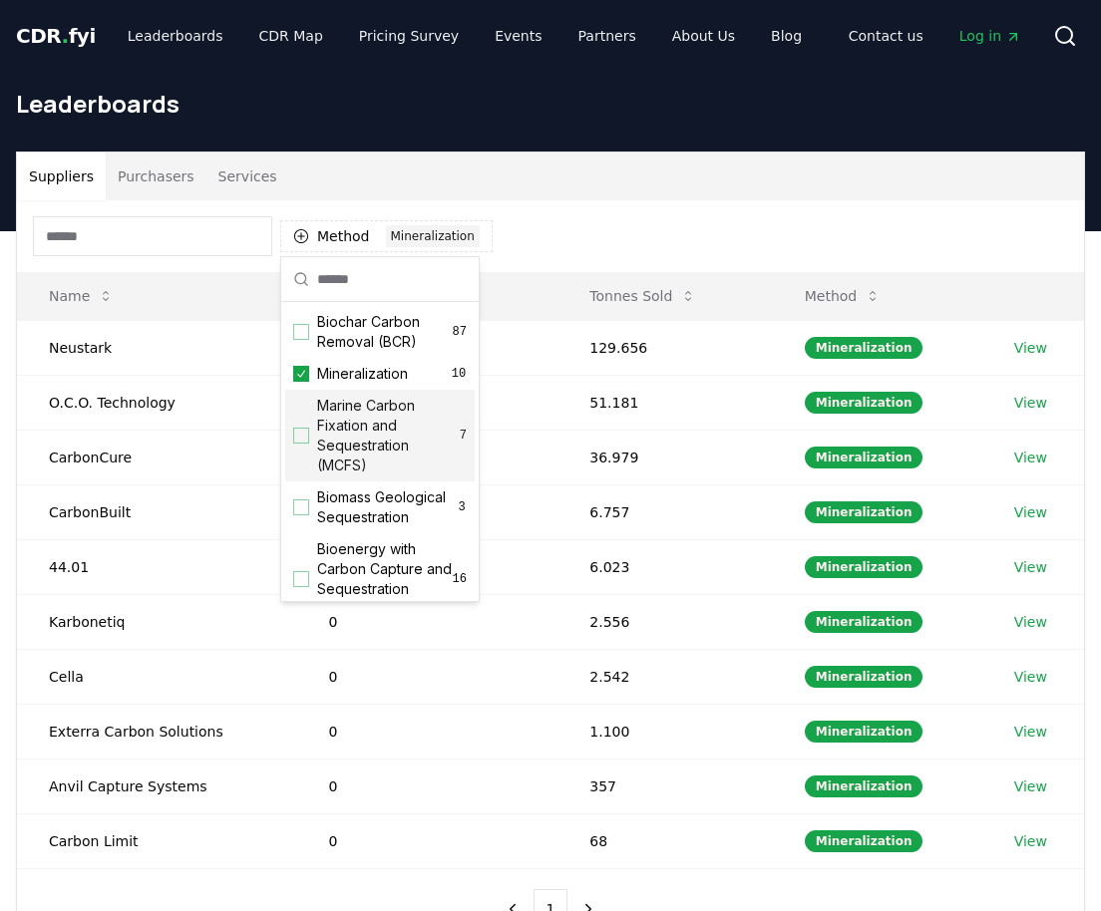
click at [762, 198] on div "Suppliers Purchasers Services" at bounding box center [550, 177] width 1067 height 48
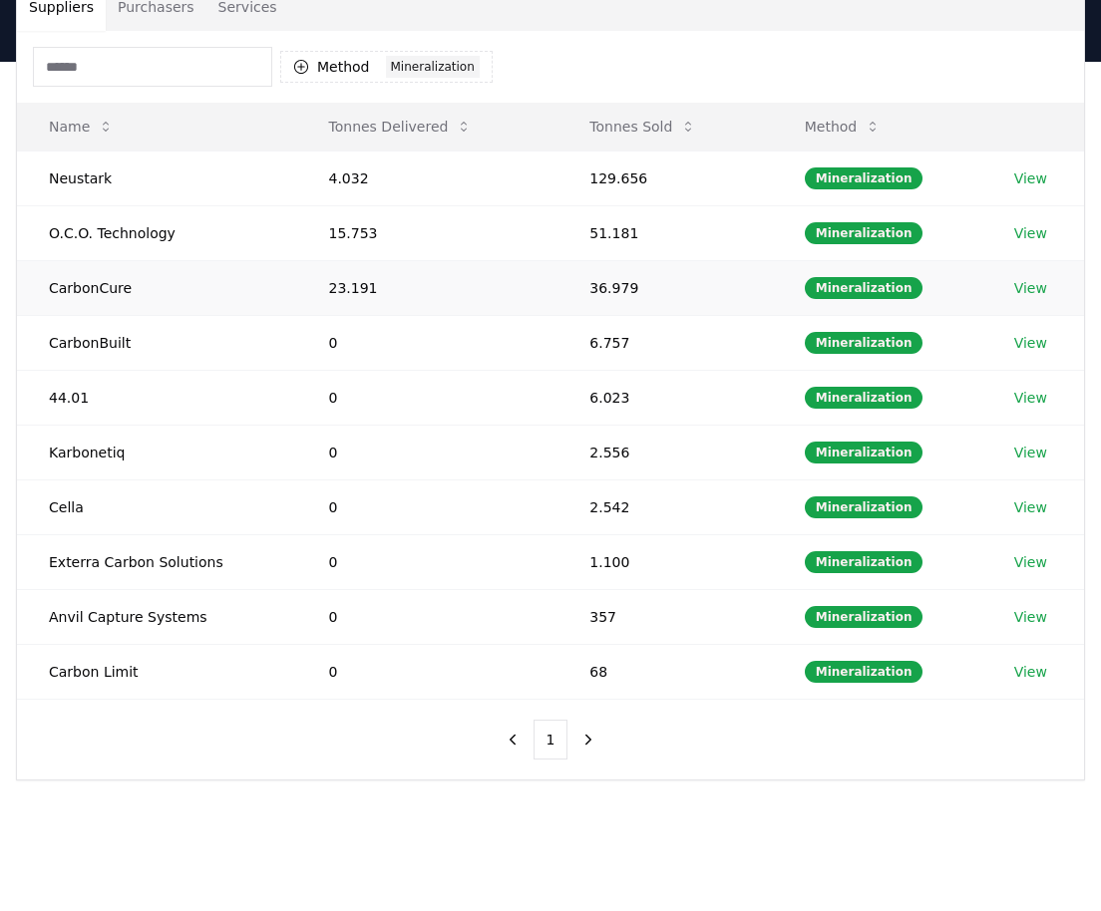
scroll to position [177, 0]
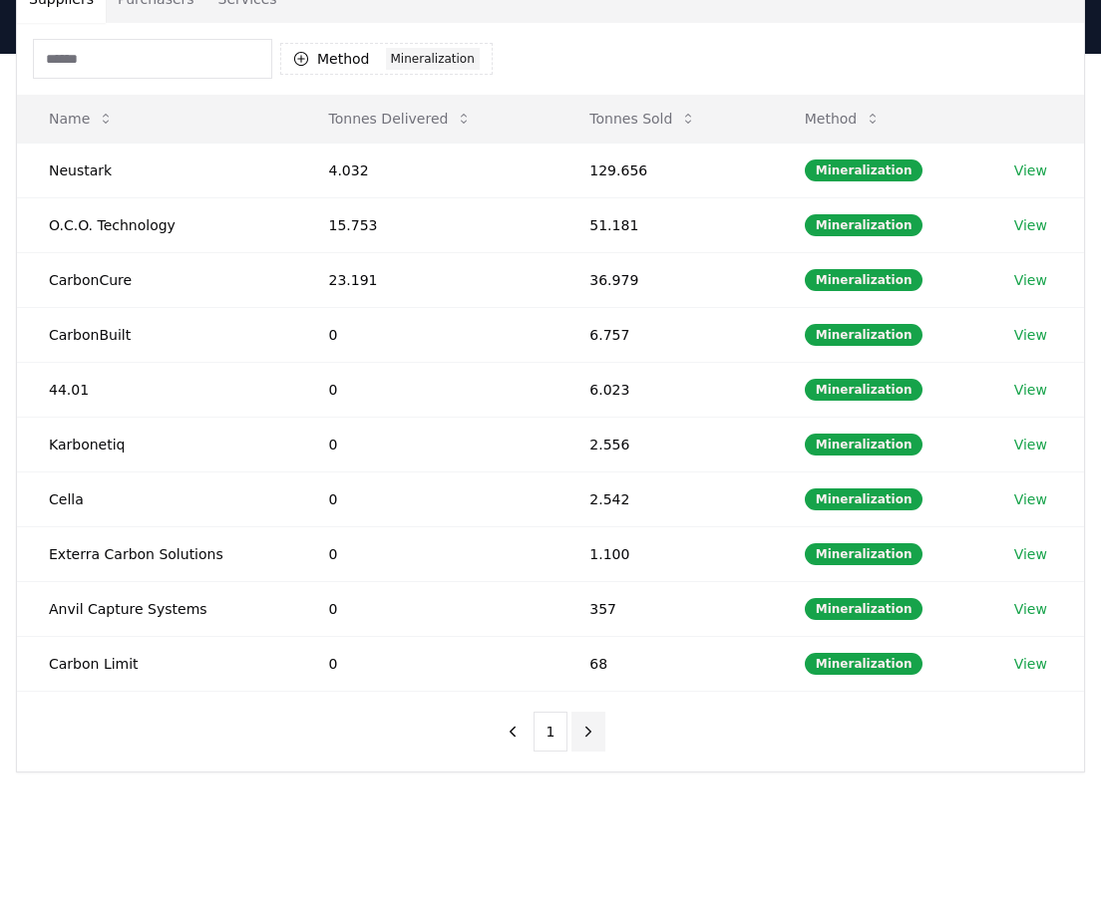
click at [587, 726] on icon "next page" at bounding box center [588, 732] width 18 height 18
click at [517, 729] on icon "previous page" at bounding box center [512, 732] width 18 height 18
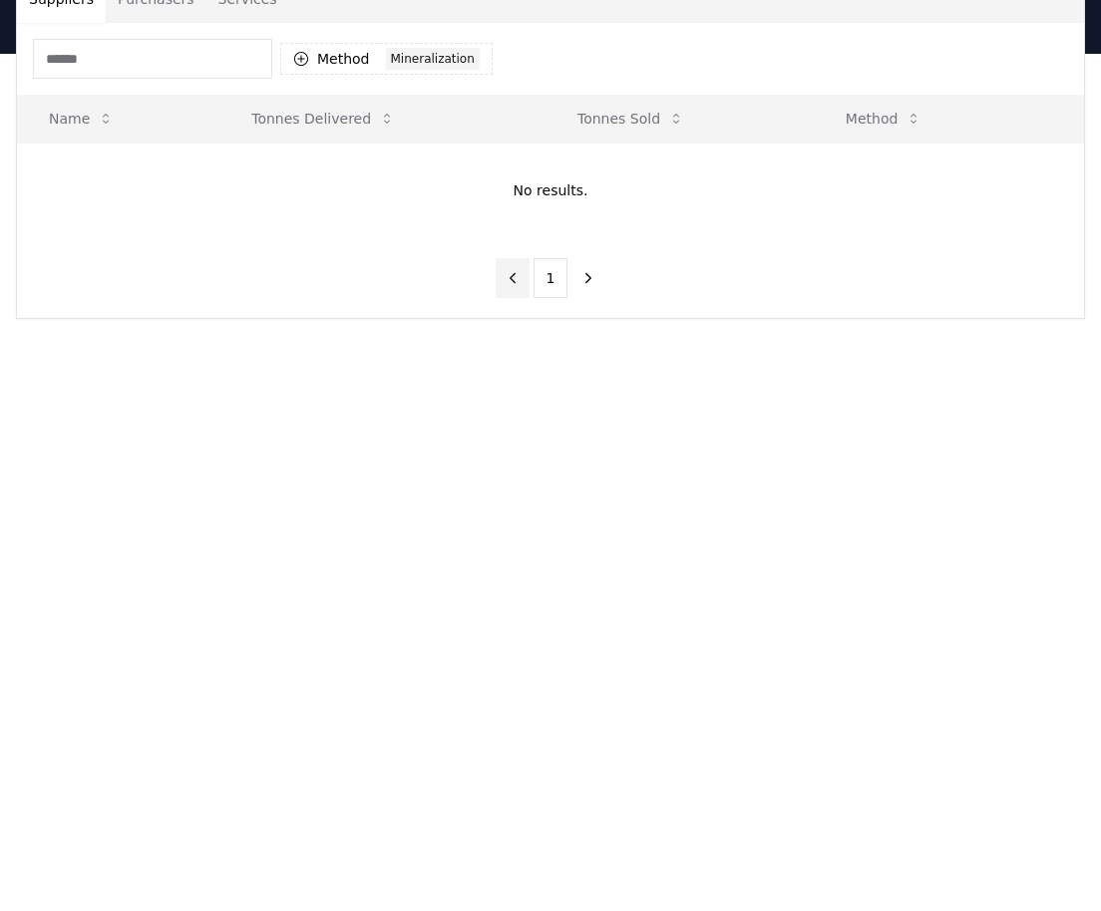
click at [512, 290] on button "previous page" at bounding box center [512, 278] width 34 height 40
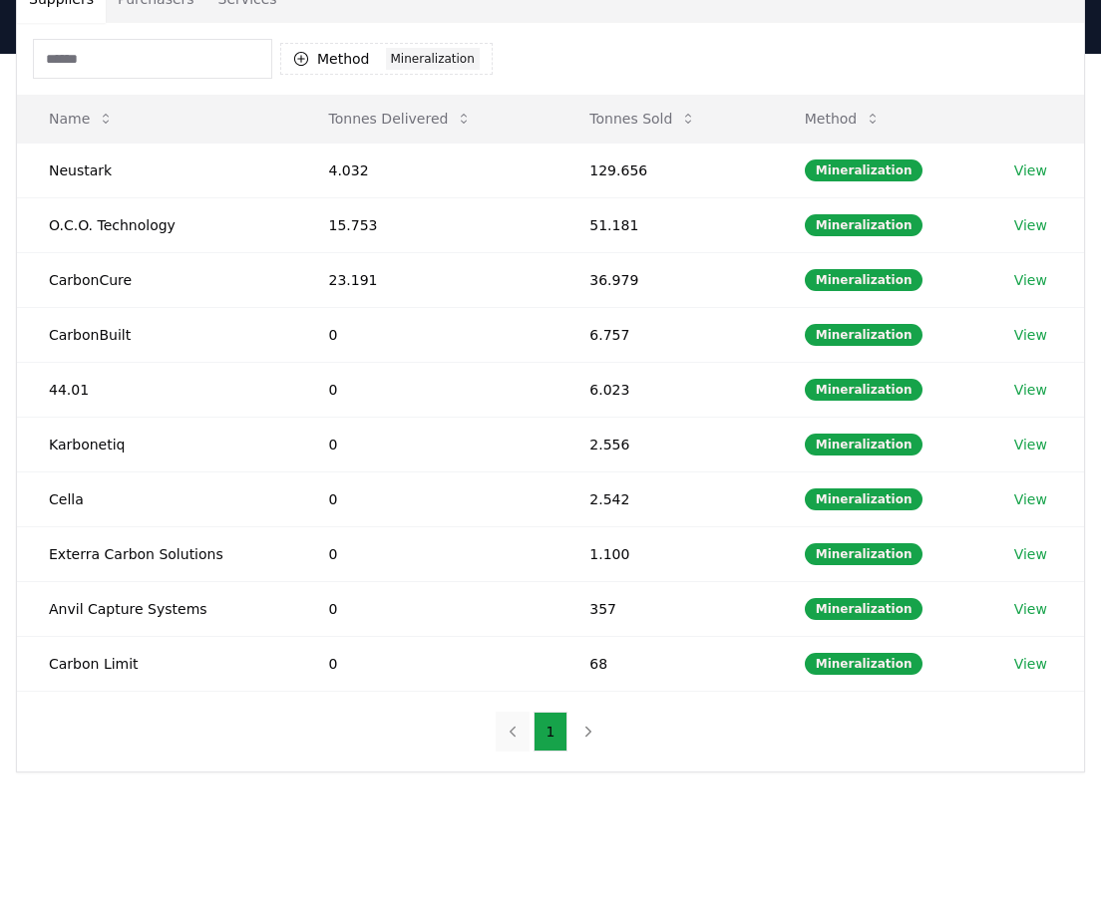
scroll to position [0, 0]
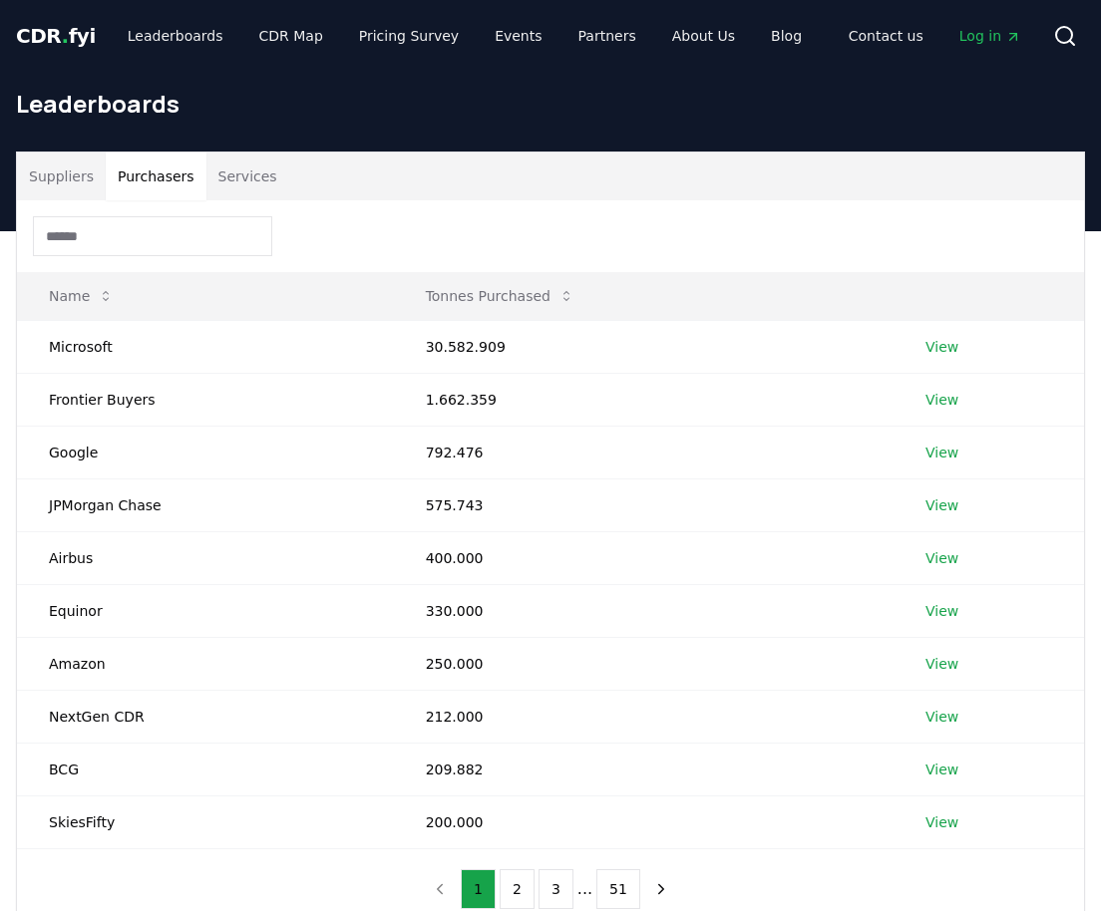
click at [138, 172] on button "Purchasers" at bounding box center [156, 177] width 101 height 48
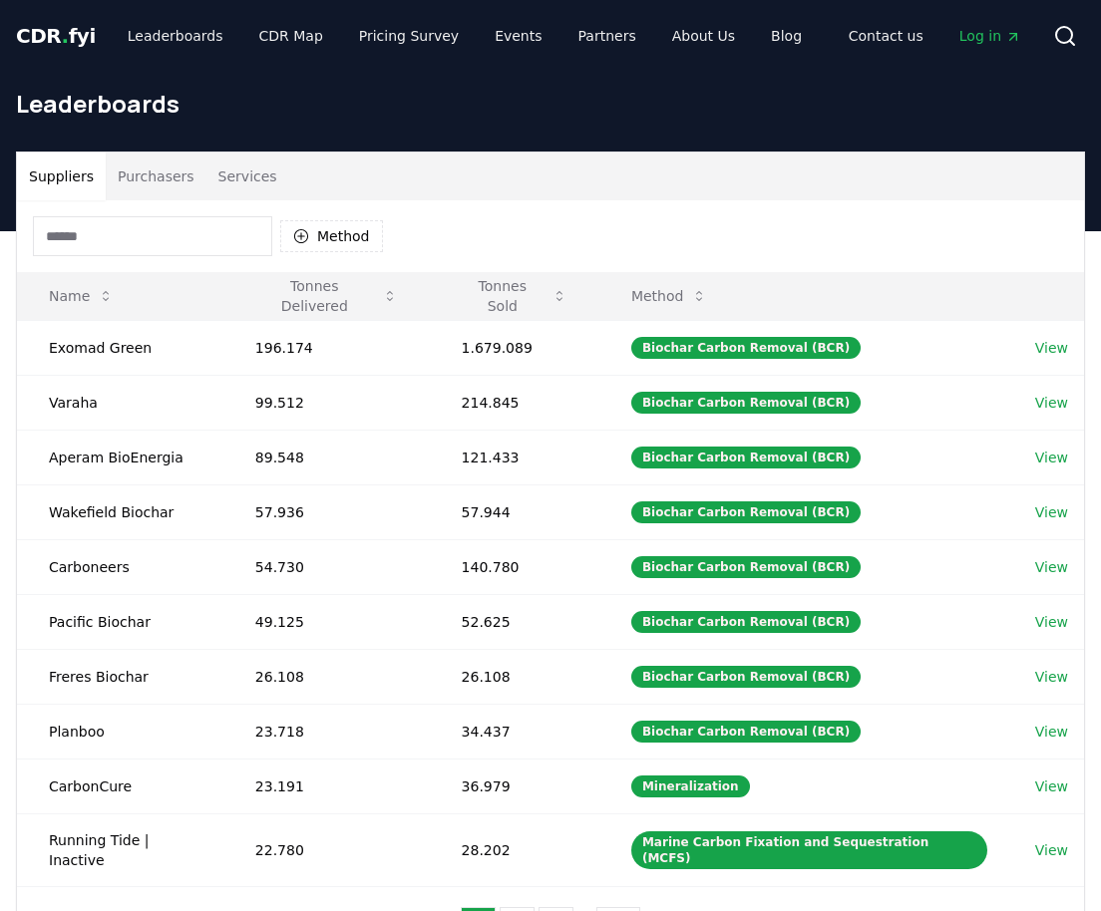
click at [67, 181] on button "Suppliers" at bounding box center [61, 177] width 89 height 48
click at [357, 168] on div "Suppliers Purchasers Services" at bounding box center [550, 177] width 1067 height 48
click at [353, 285] on button "Tonnes Delivered" at bounding box center [326, 296] width 174 height 40
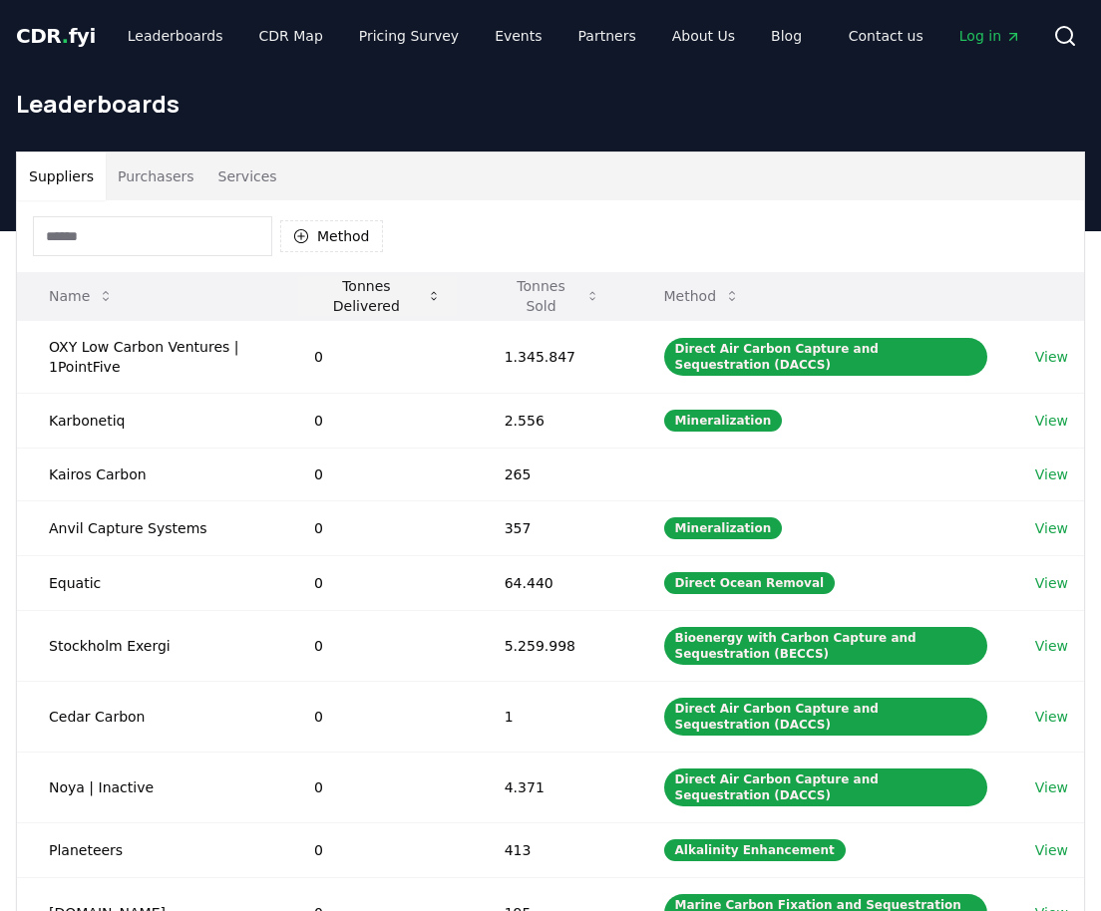
click at [353, 285] on button "Tonnes Delivered" at bounding box center [377, 296] width 158 height 40
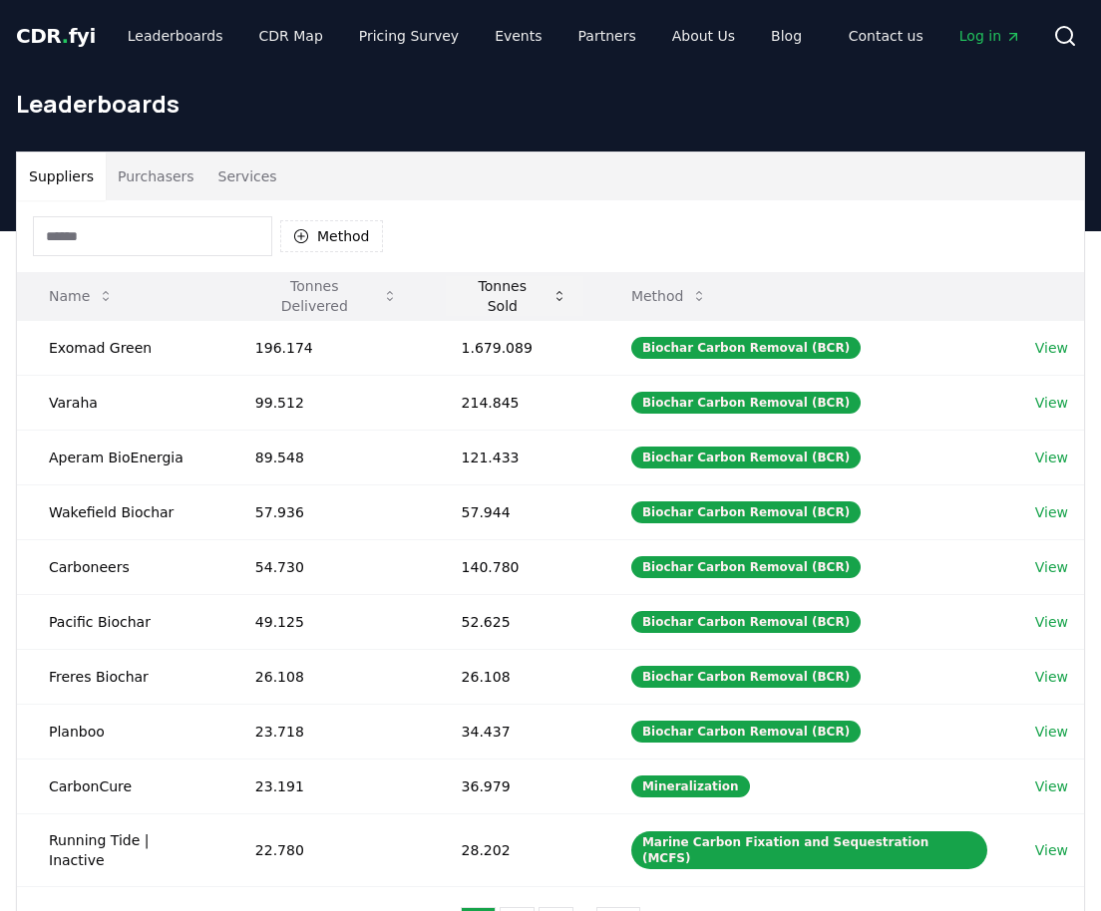
click at [527, 301] on button "Tonnes Sold" at bounding box center [515, 296] width 138 height 40
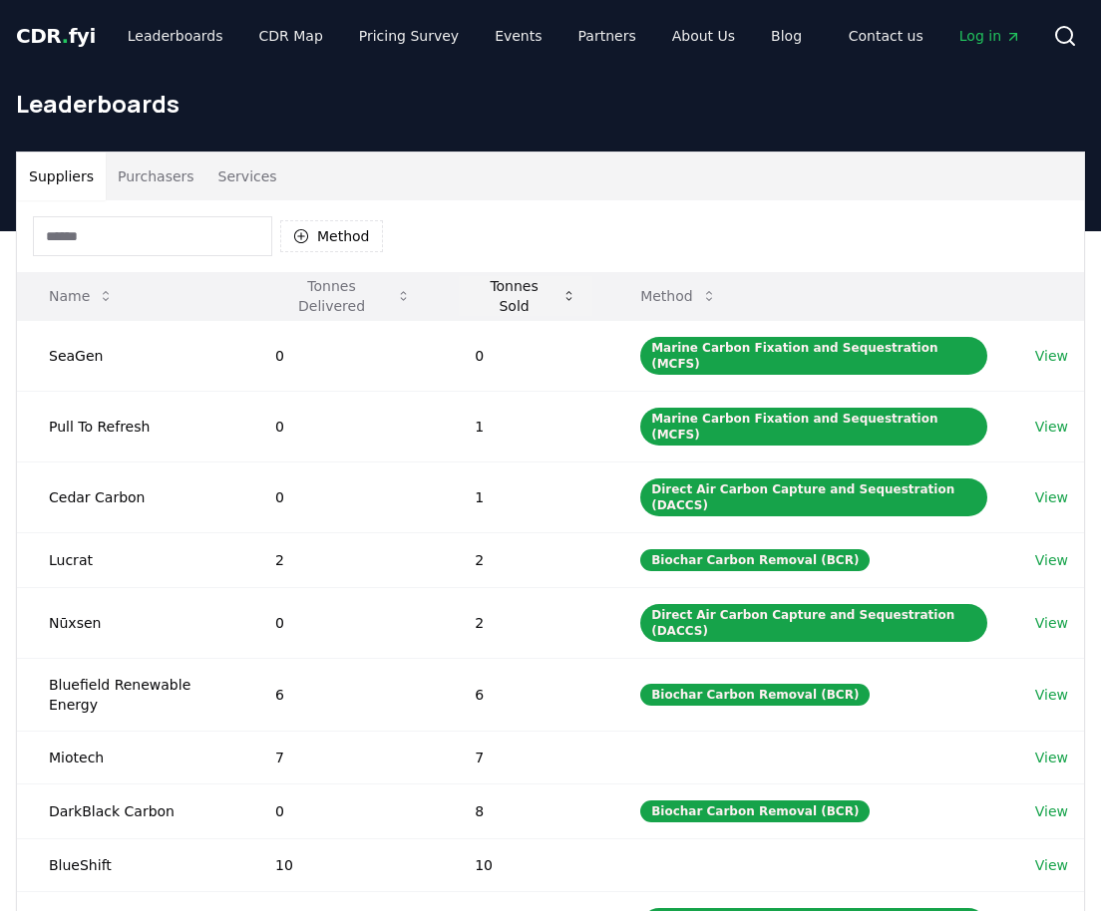
click at [527, 301] on button "Tonnes Sold" at bounding box center [526, 296] width 134 height 40
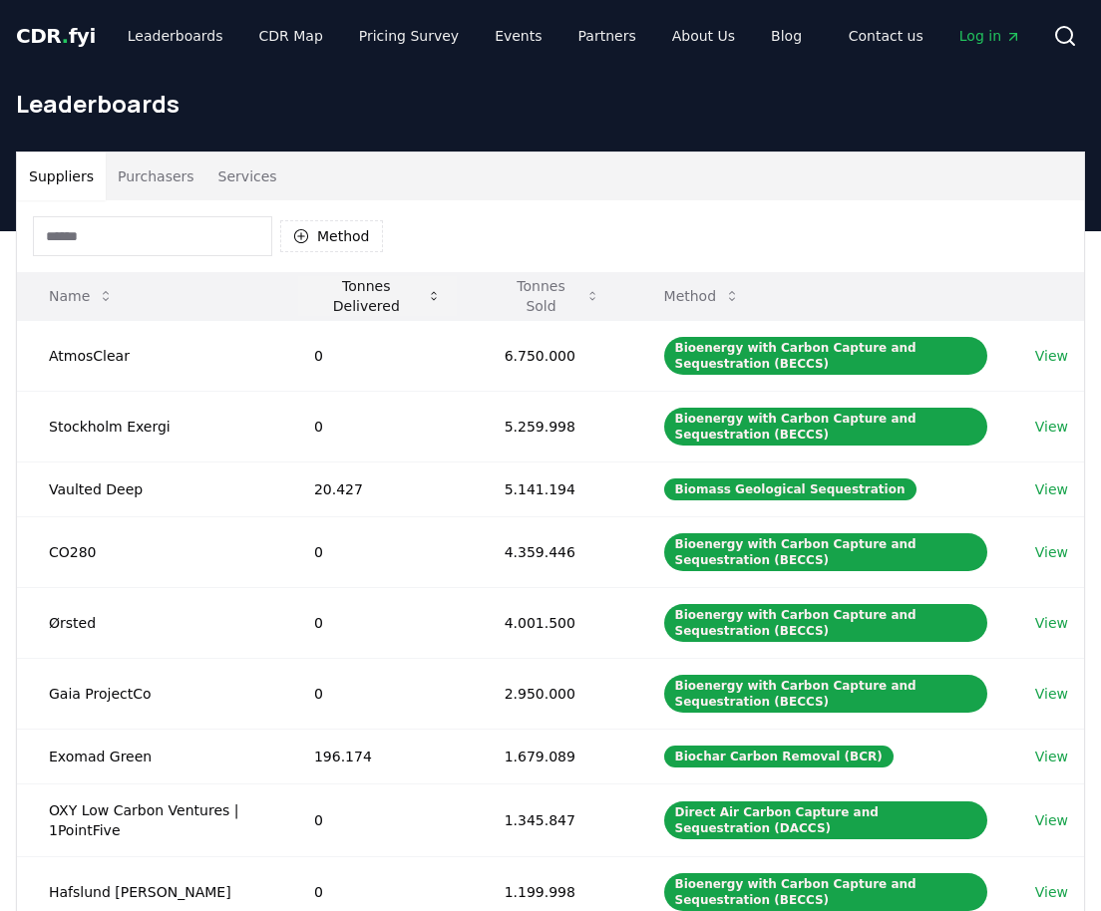
click at [393, 299] on button "Tonnes Delivered" at bounding box center [377, 296] width 158 height 40
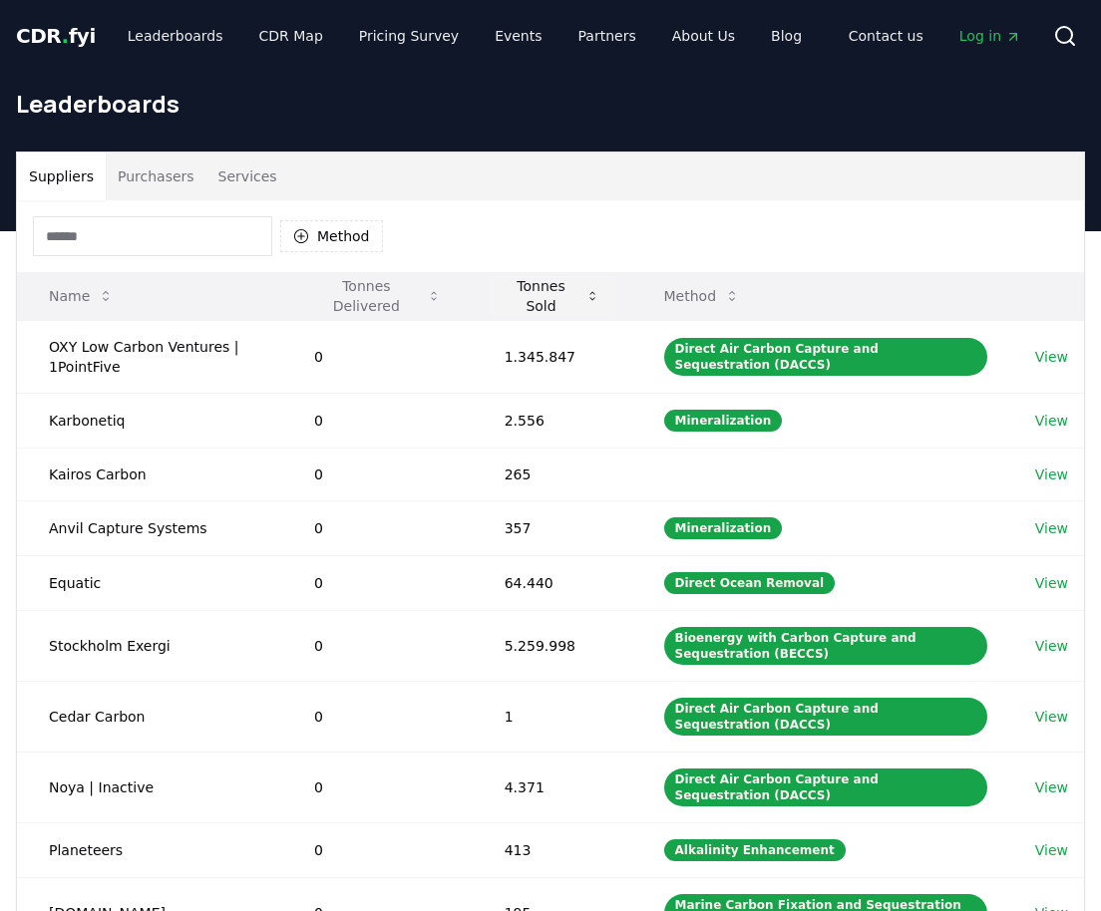
click at [532, 311] on button "Tonnes Sold" at bounding box center [552, 296] width 128 height 40
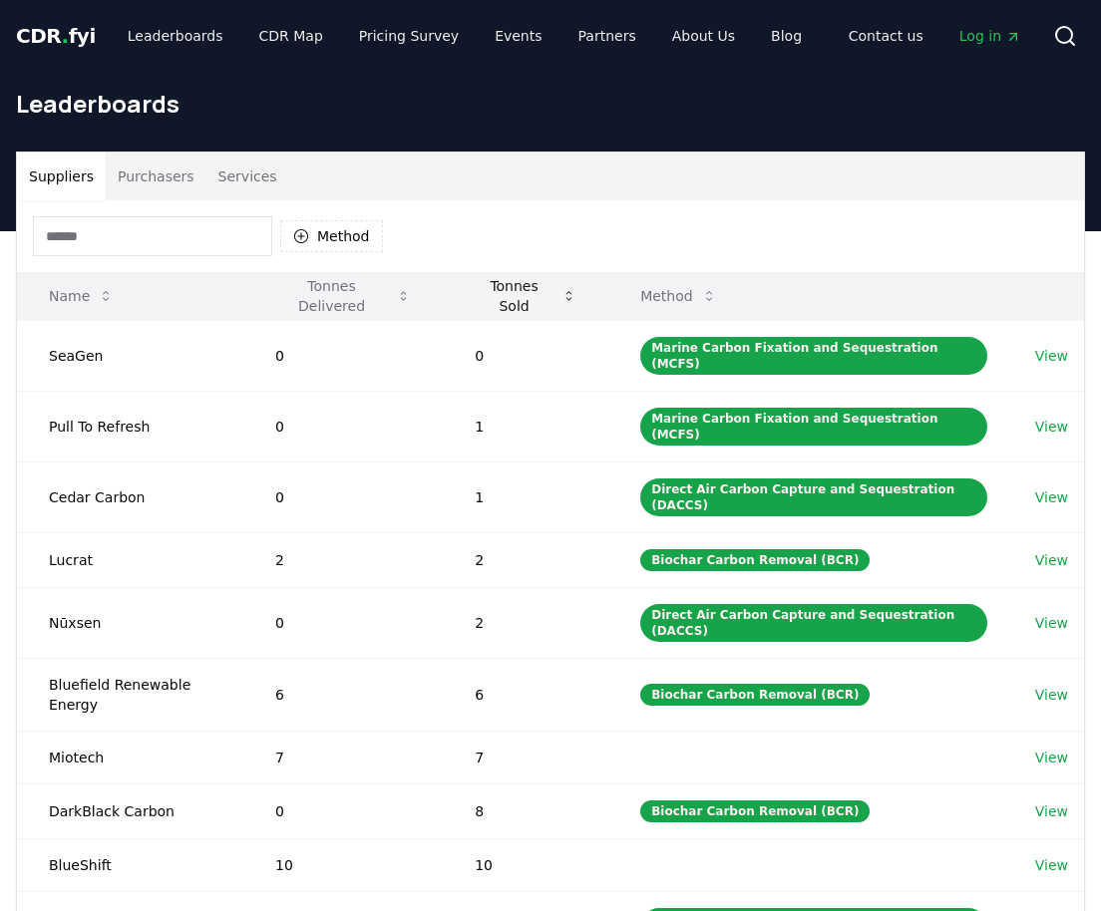
click at [532, 311] on button "Tonnes Sold" at bounding box center [526, 296] width 134 height 40
